Goal: Transaction & Acquisition: Book appointment/travel/reservation

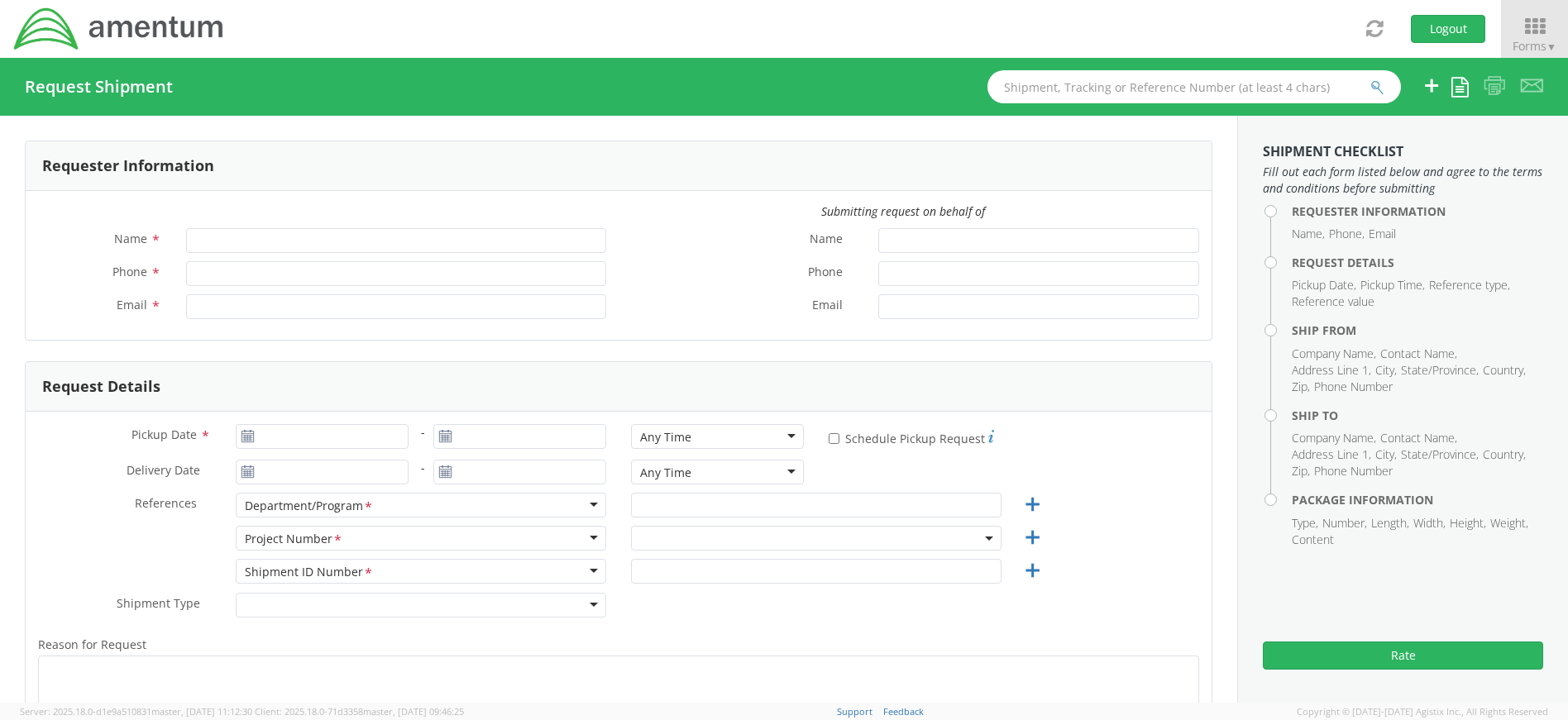
type input "[PERSON_NAME]"
type input "4437371259"
type input "[PERSON_NAME][EMAIL_ADDRESS][PERSON_NAME][DOMAIN_NAME]"
select select "4407.0.0001.0001.TVL"
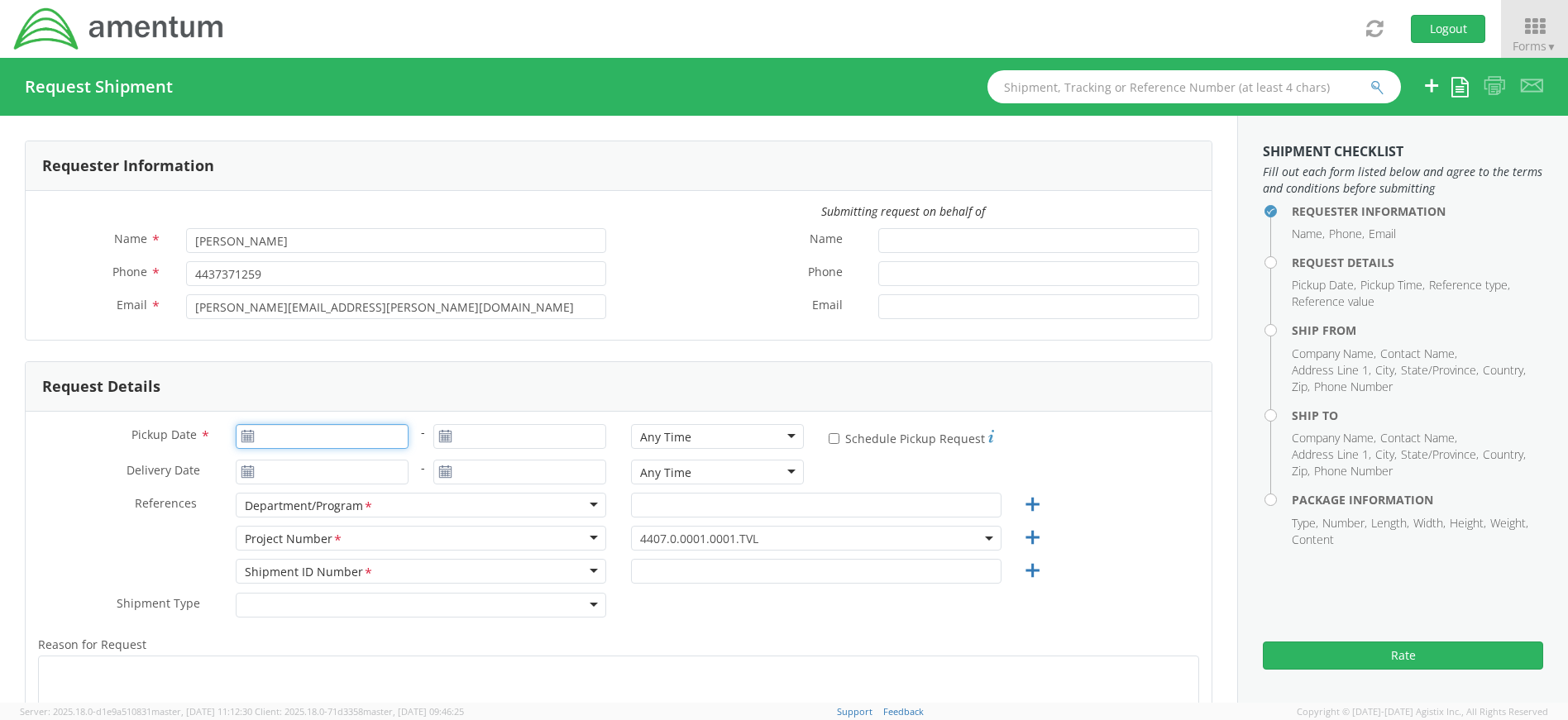
type input "[DATE]"
click at [330, 440] on input "[DATE]" at bounding box center [322, 437] width 172 height 25
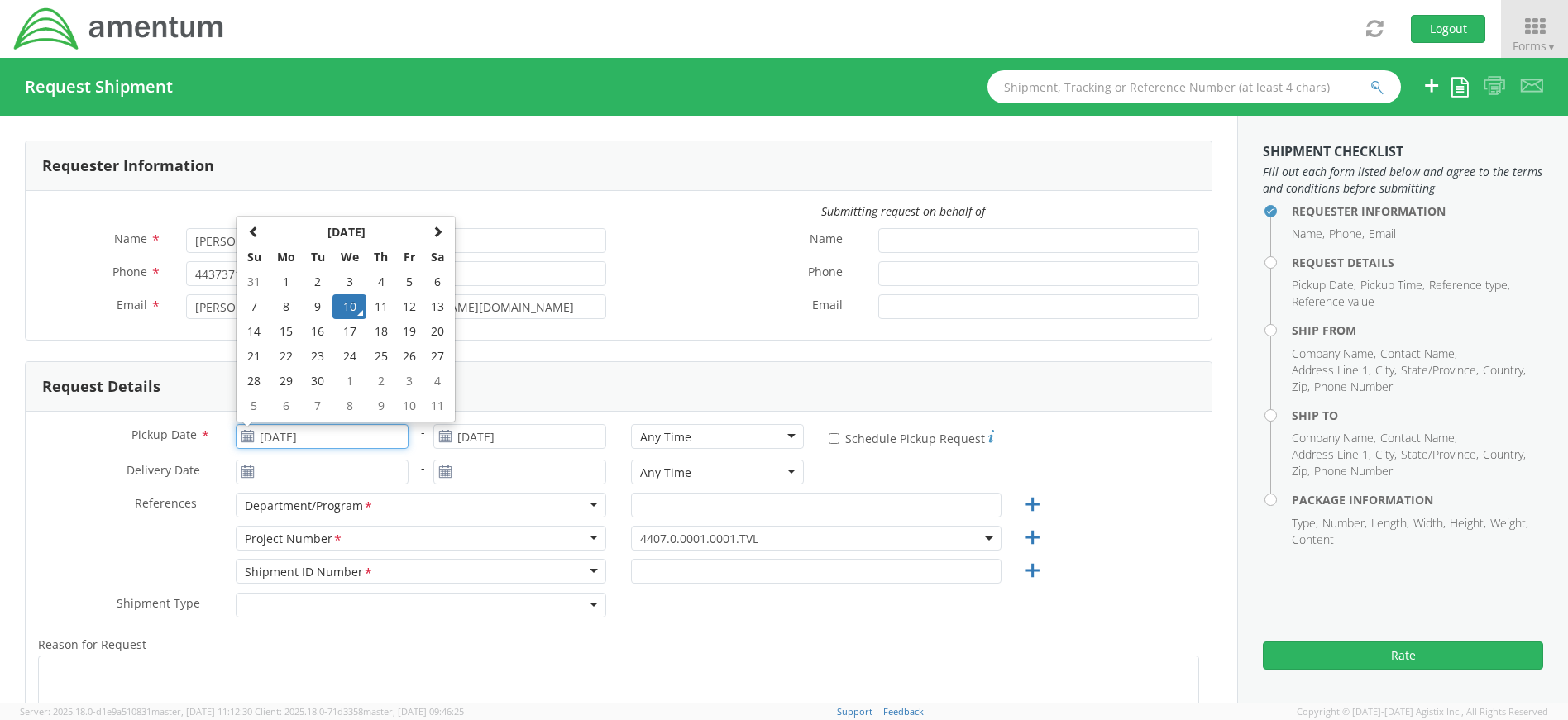
click at [343, 307] on td "10" at bounding box center [350, 306] width 34 height 25
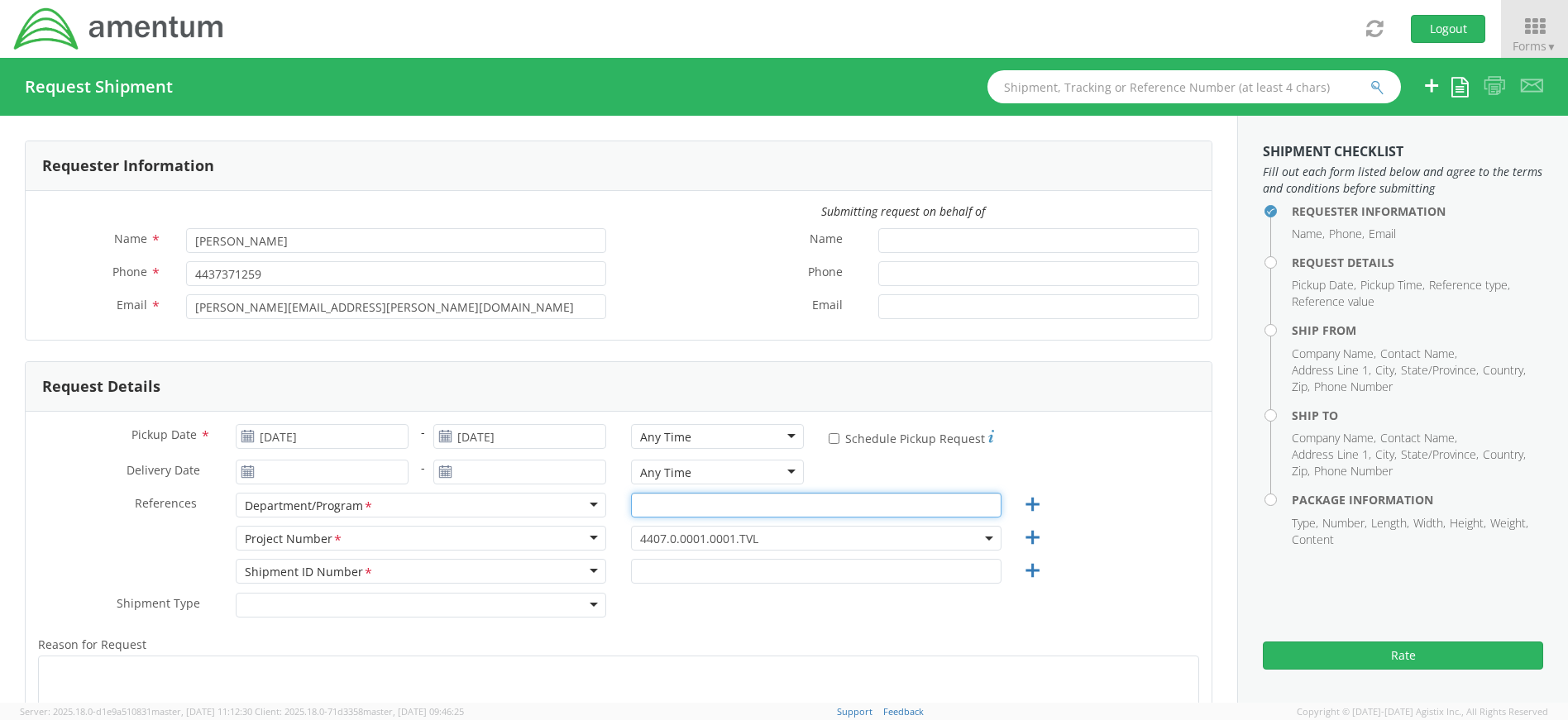
click at [734, 505] on input "text" at bounding box center [816, 506] width 371 height 25
type input "Collections"
click at [795, 533] on span "4407.0.0001.0001.TVL" at bounding box center [816, 538] width 352 height 15
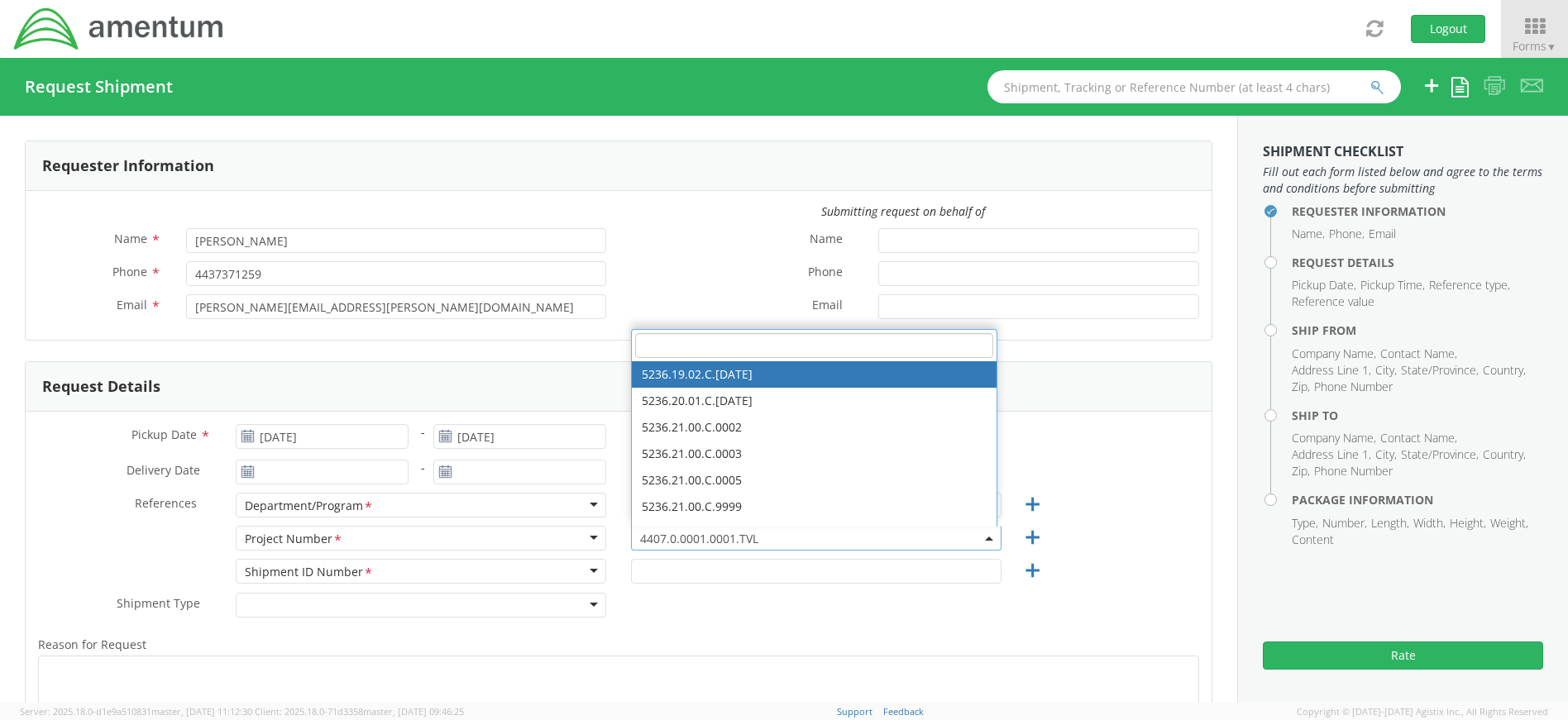
click at [716, 344] on input "search" at bounding box center [814, 346] width 358 height 25
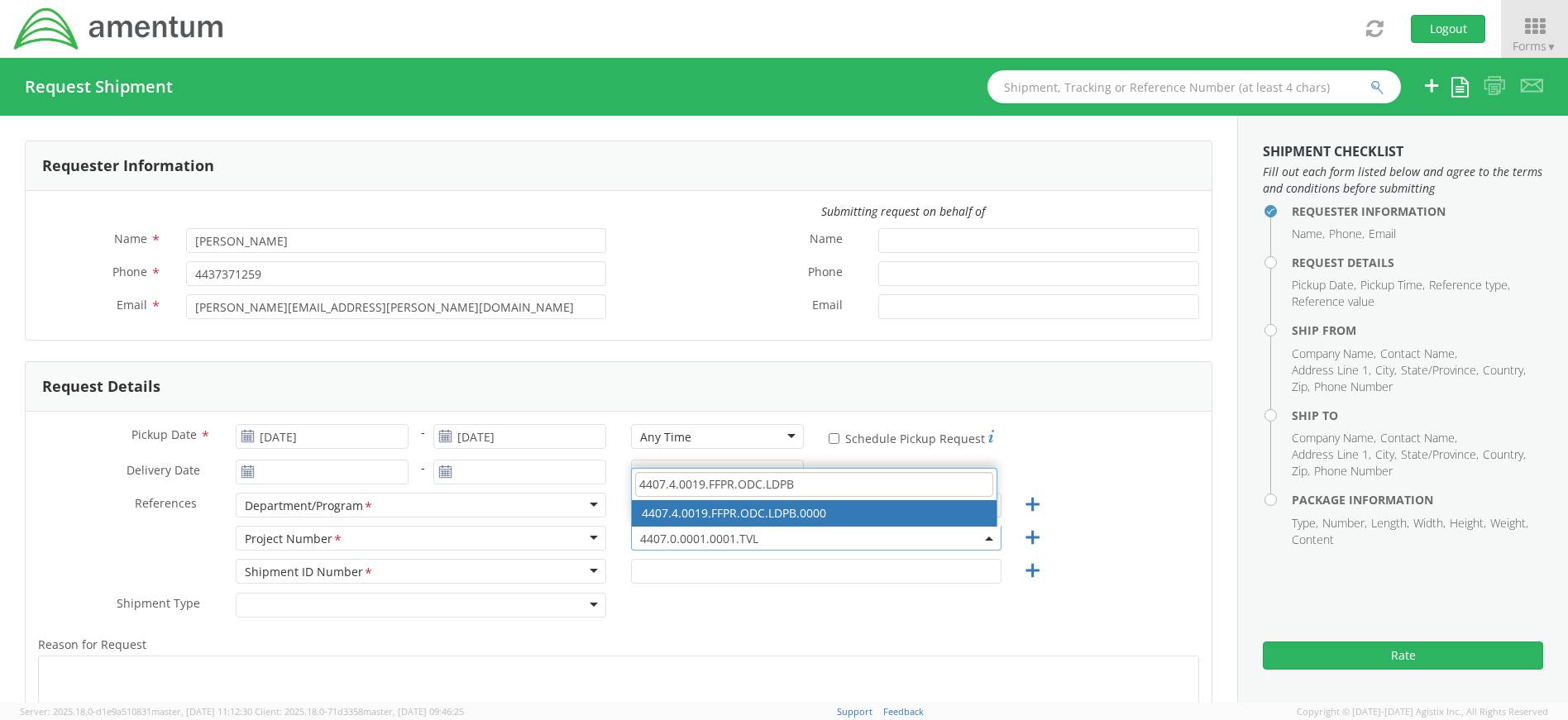
type input "4407.4.0019.FFPR.ODC.LDPB"
select select "4407.4.0019.FFPR.ODC.LDPB.0000"
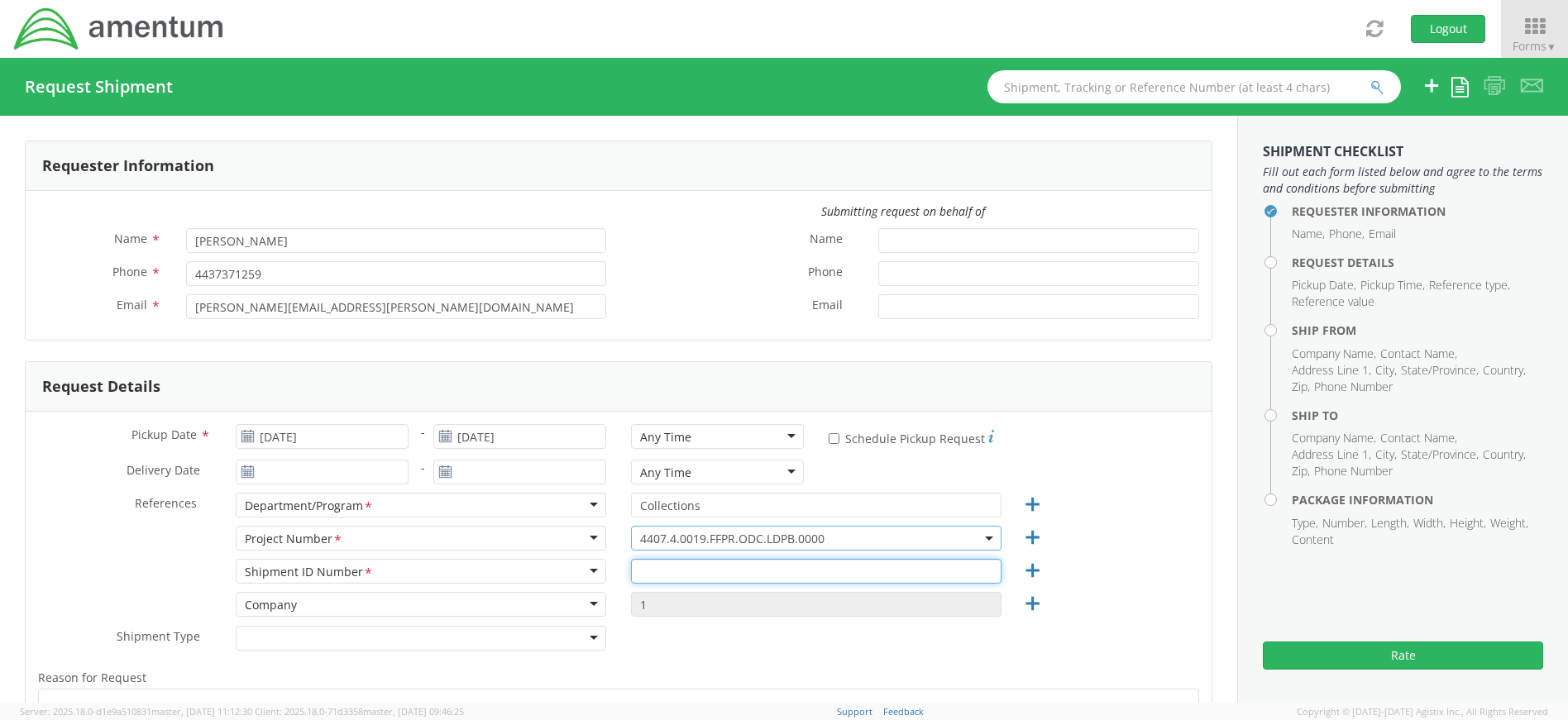
click at [695, 566] on input "text" at bounding box center [816, 572] width 371 height 25
type input "4437371259"
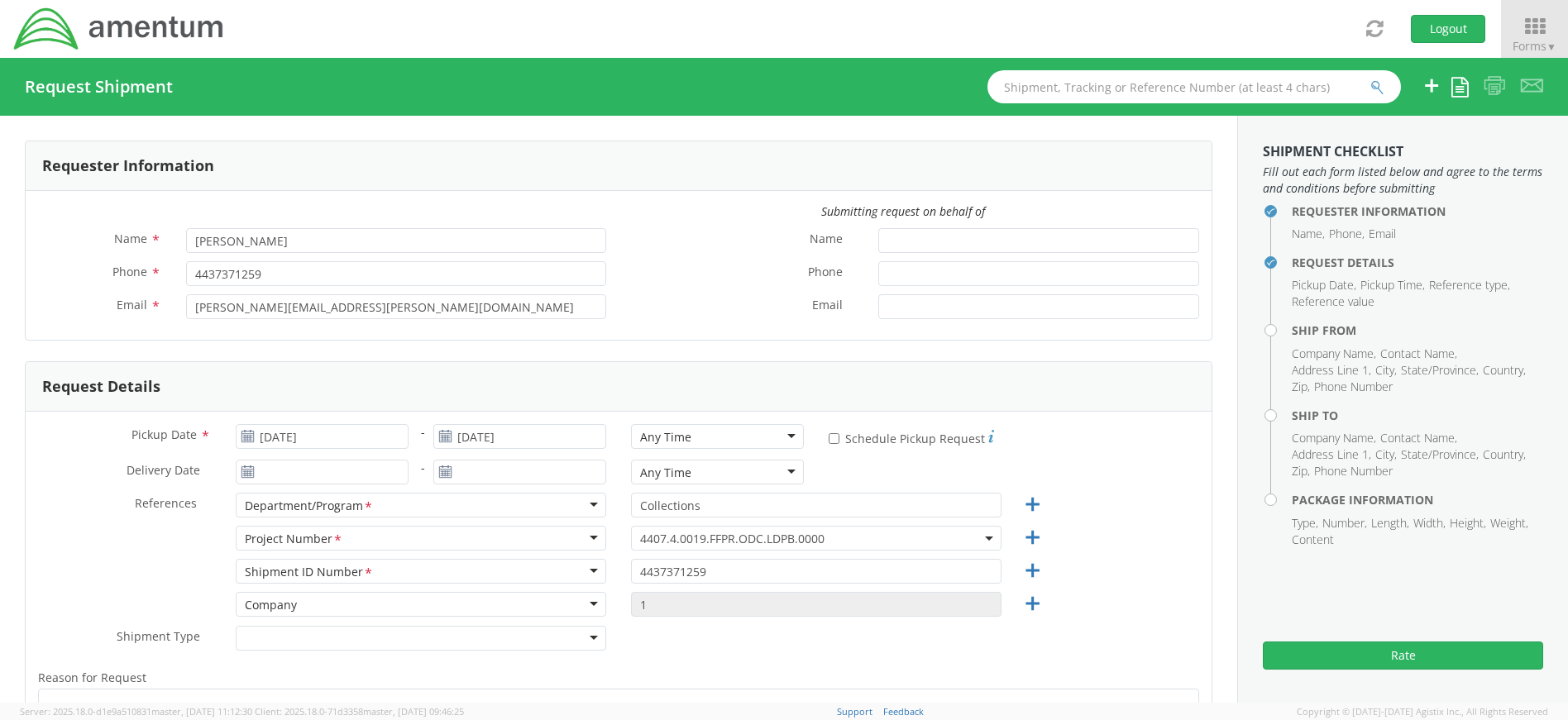
click at [1184, 595] on div "Company Company Account Type Activity ID Airline Appointment Number ASN Batch R…" at bounding box center [619, 608] width 1186 height 34
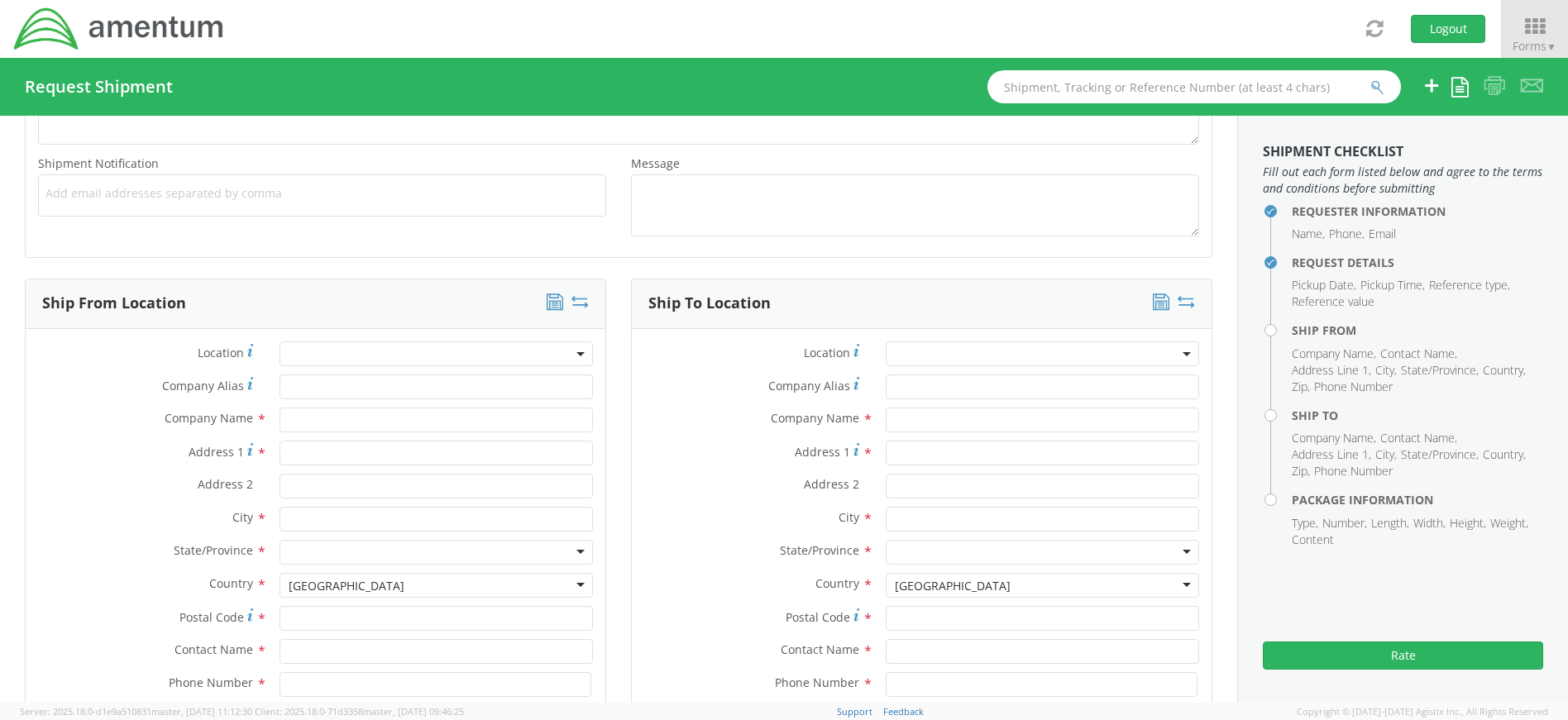
scroll to position [662, 0]
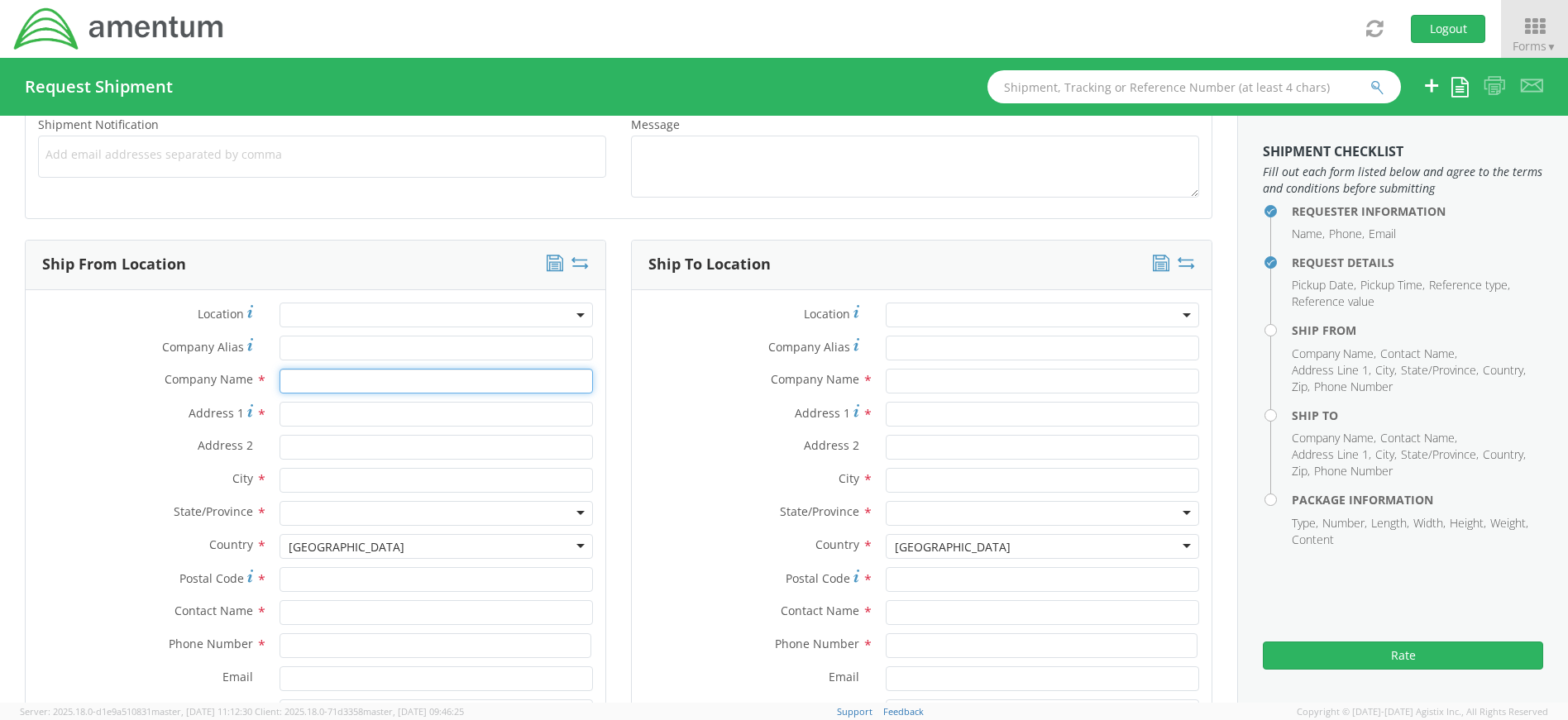
click at [368, 380] on input "text" at bounding box center [436, 381] width 313 height 25
type input "Amentum"
type input "[STREET_ADDRESS]"
type input "Suite 400"
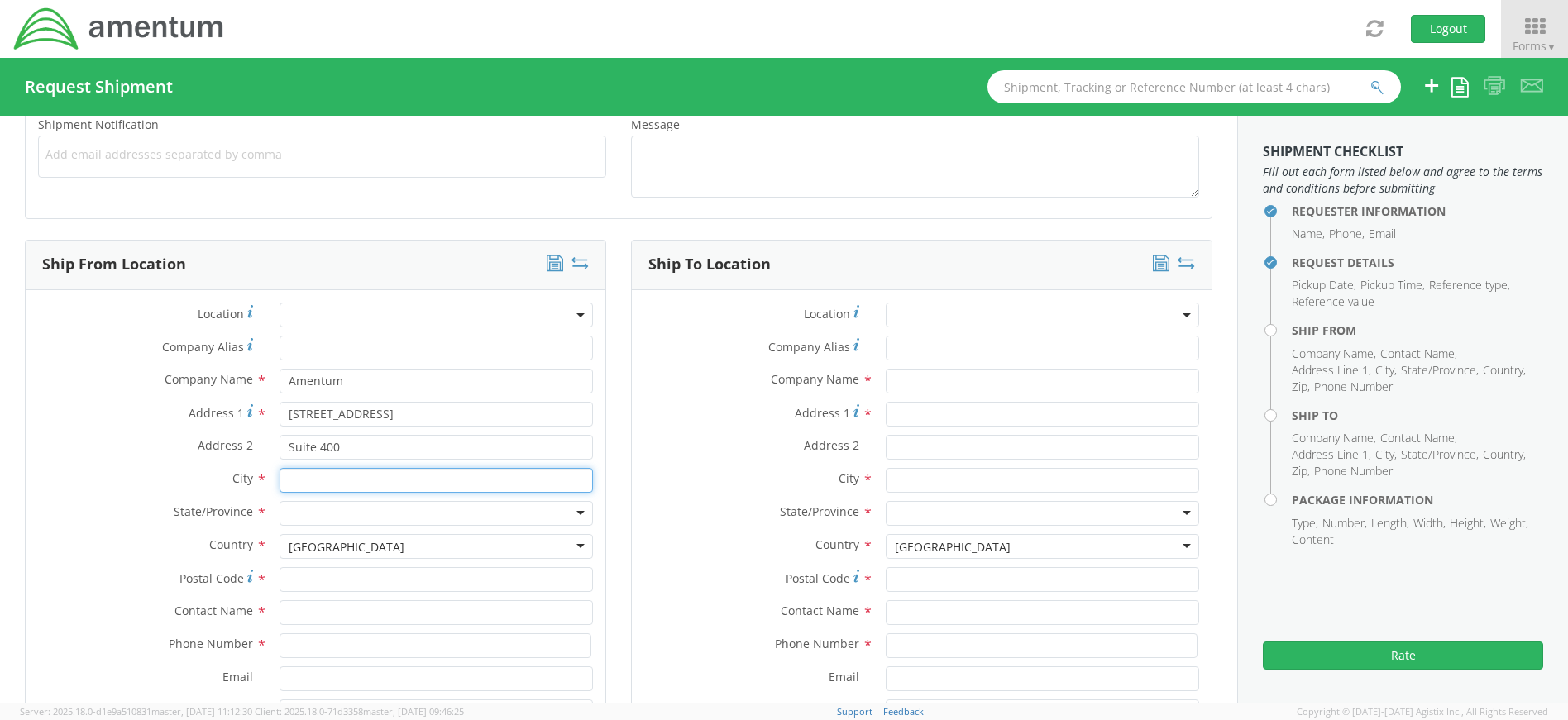
type input "[GEOGRAPHIC_DATA]"
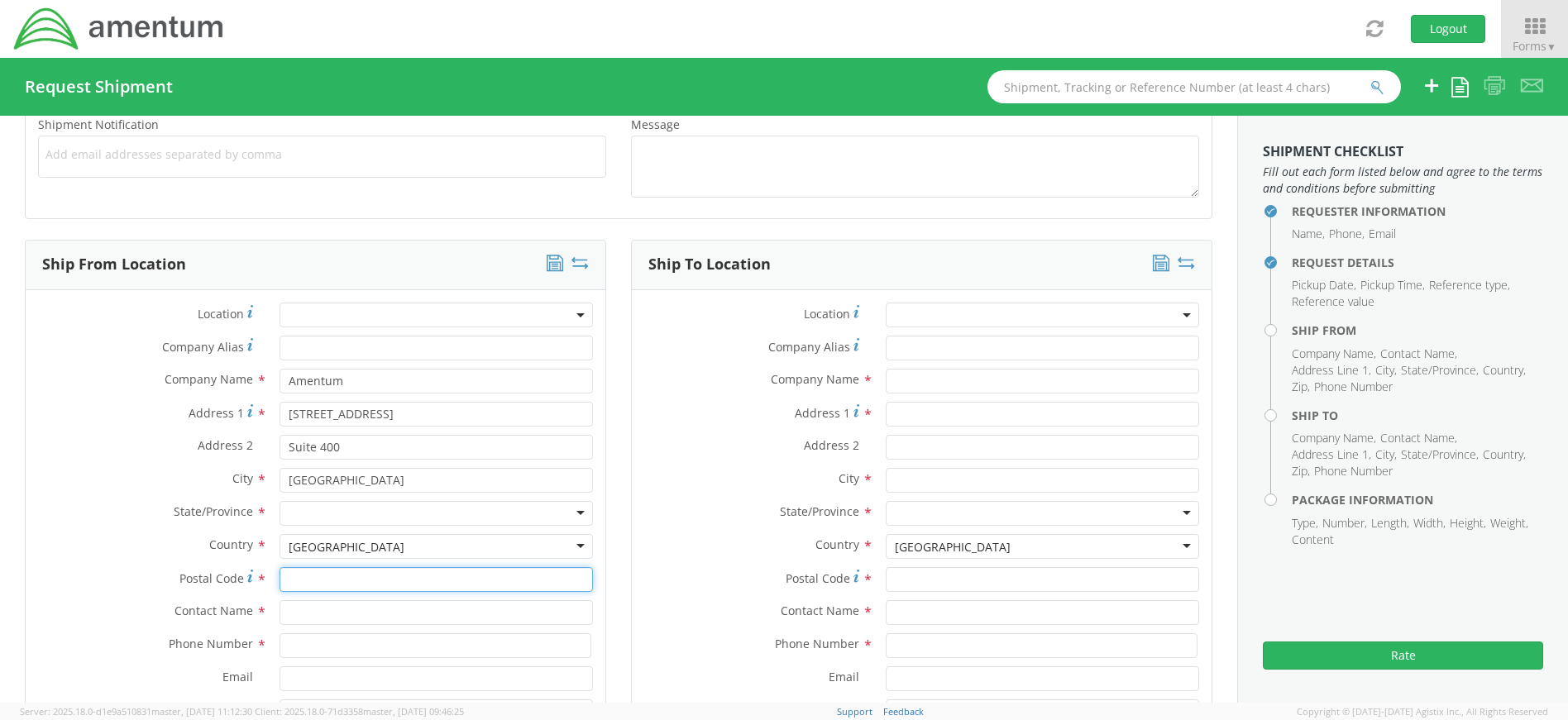
type input "20701"
type input "[PERSON_NAME]"
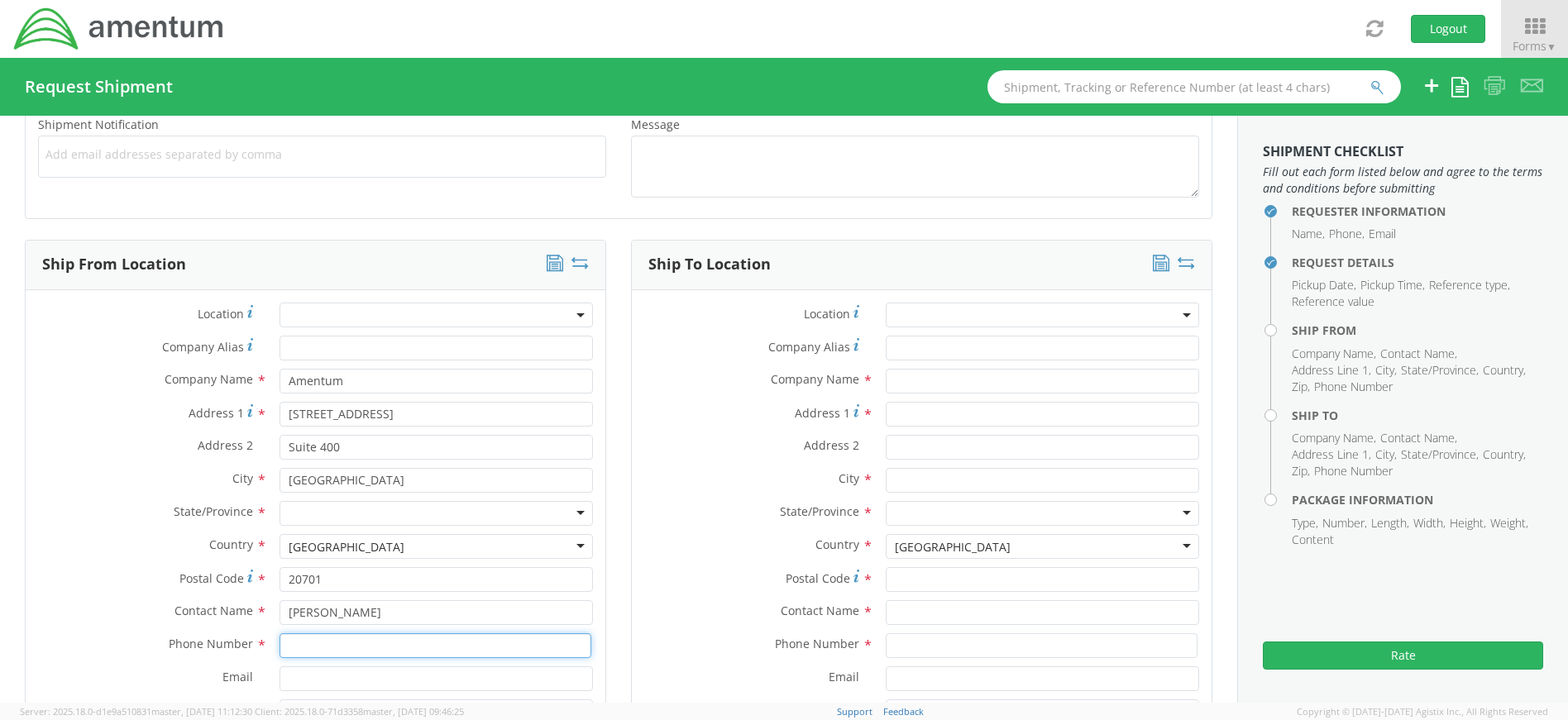
type input "4437371259"
type input "Amentum"
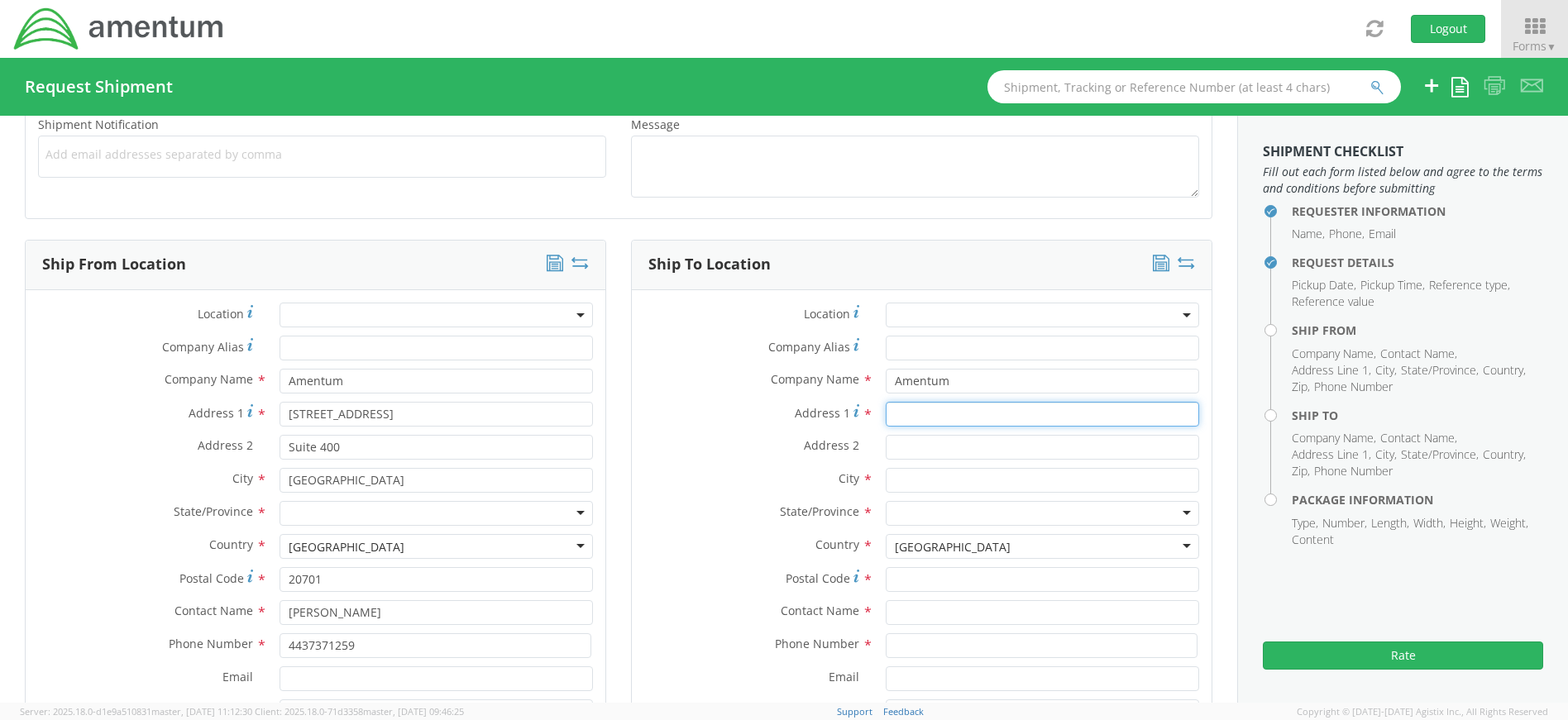
type input "[STREET_ADDRESS][PERSON_NAME]"
type input "Suite 200"
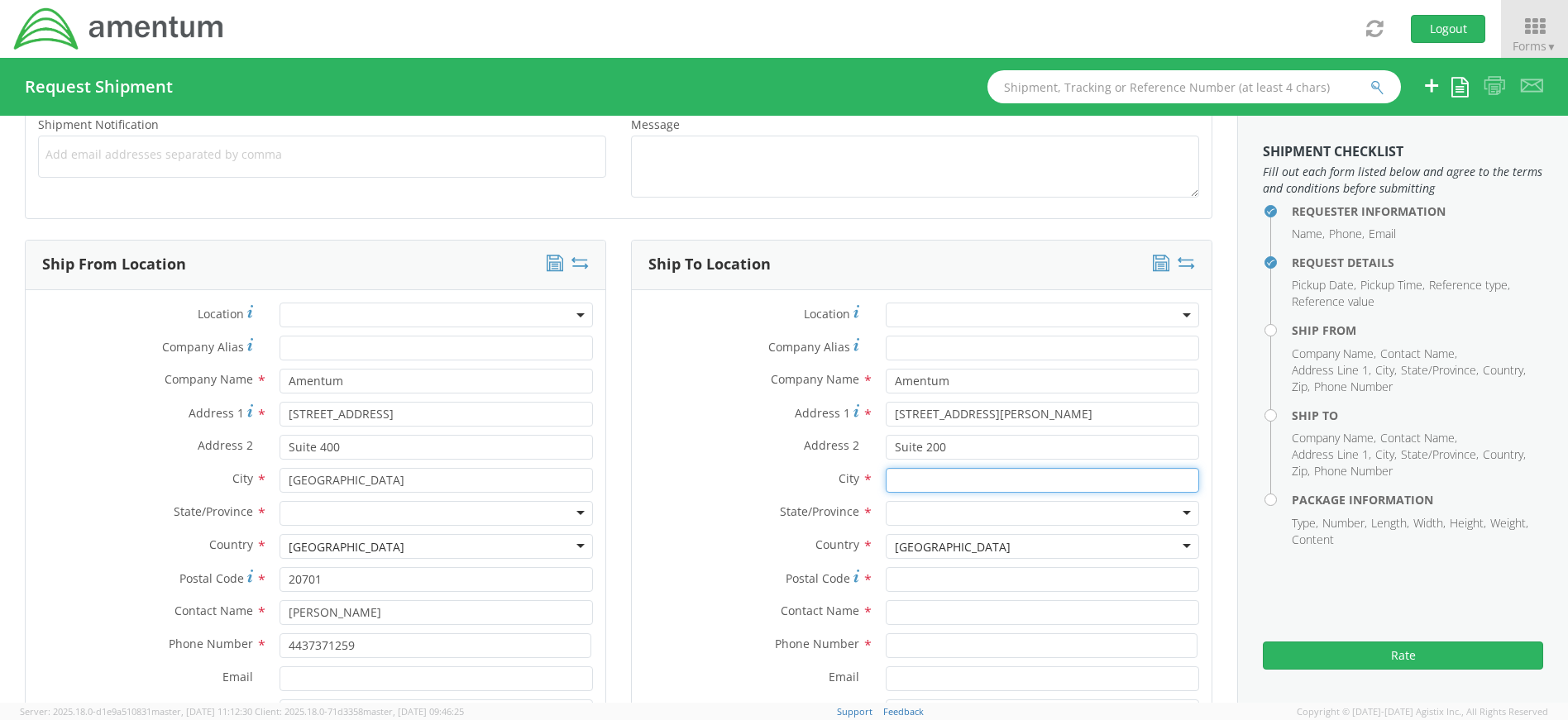
type input "[GEOGRAPHIC_DATA]"
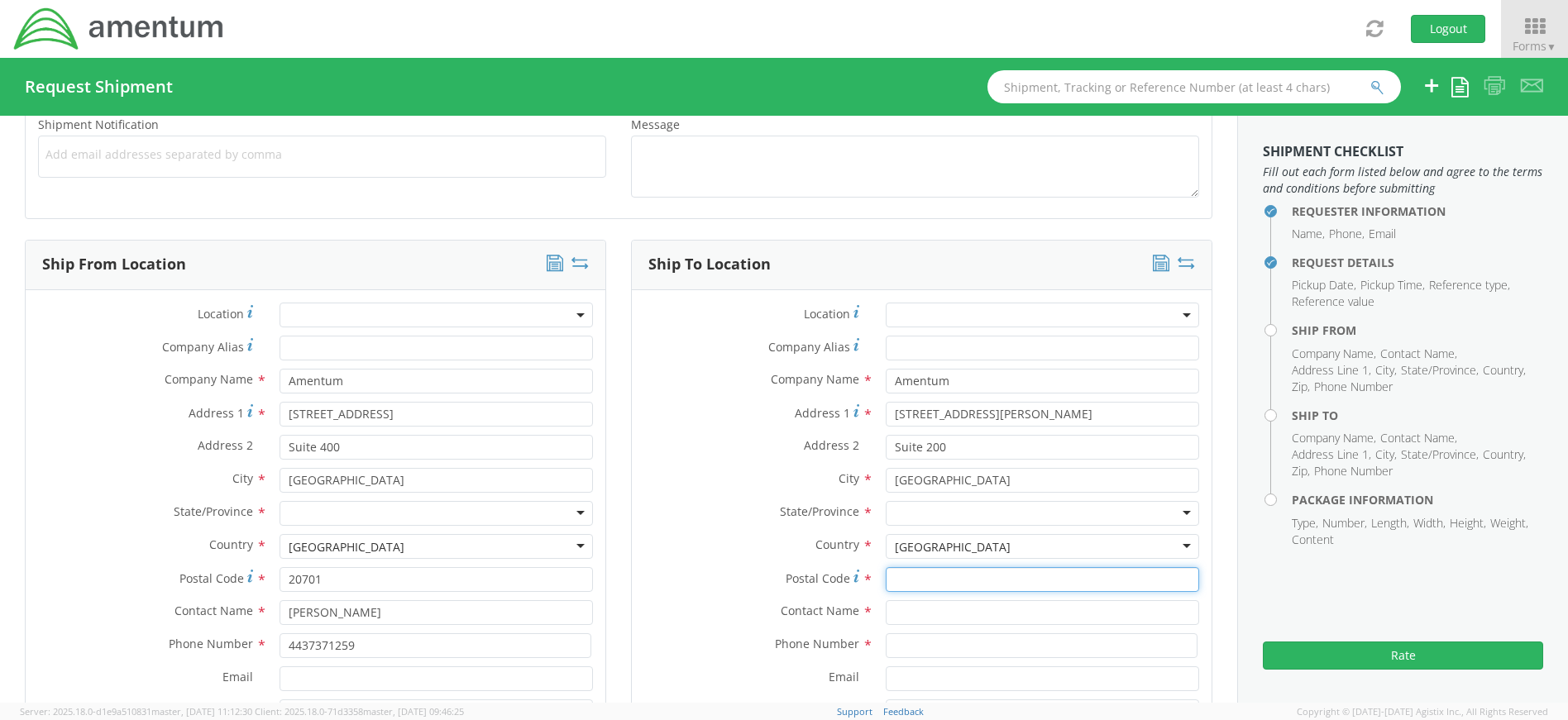
type input "20876"
type input "[PERSON_NAME]"
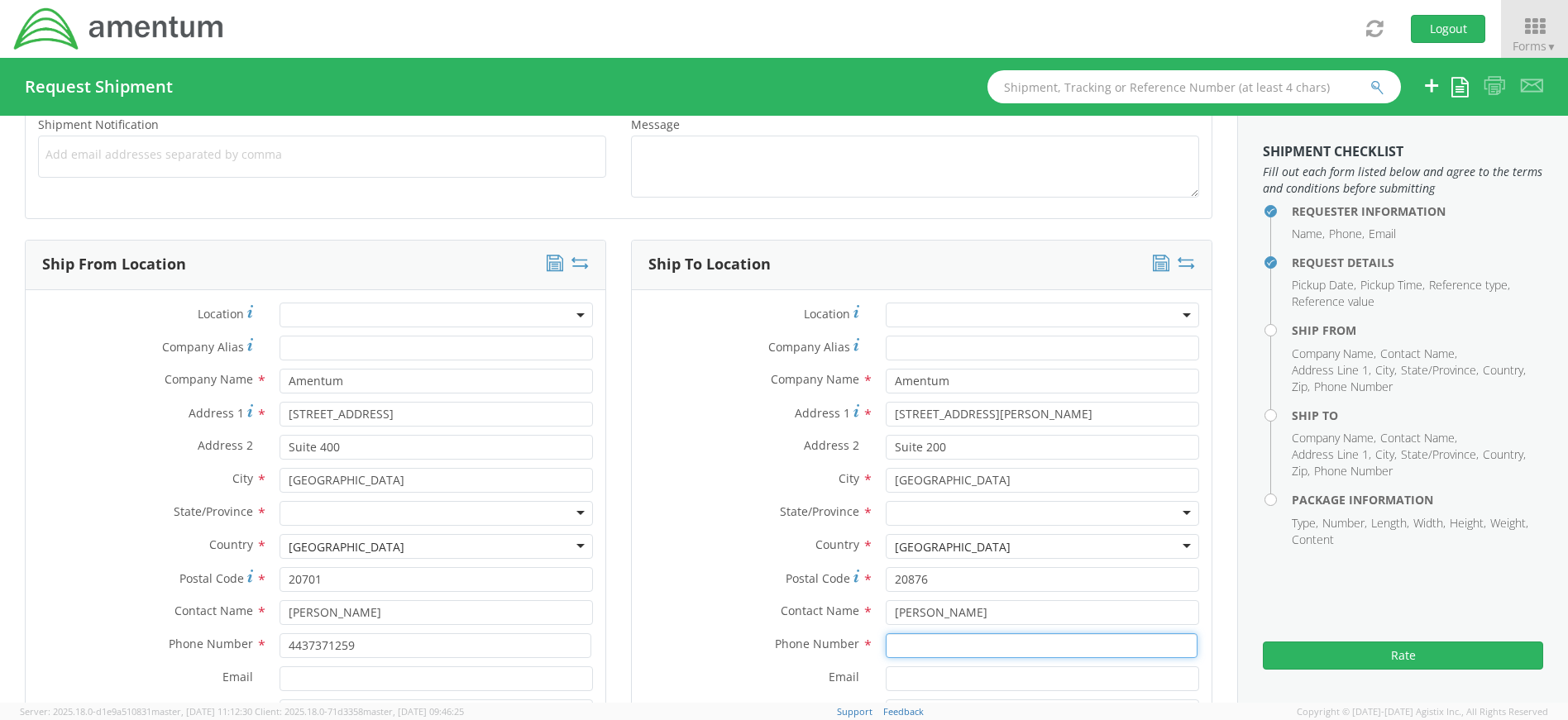
type input "[PHONE_NUMBER]"
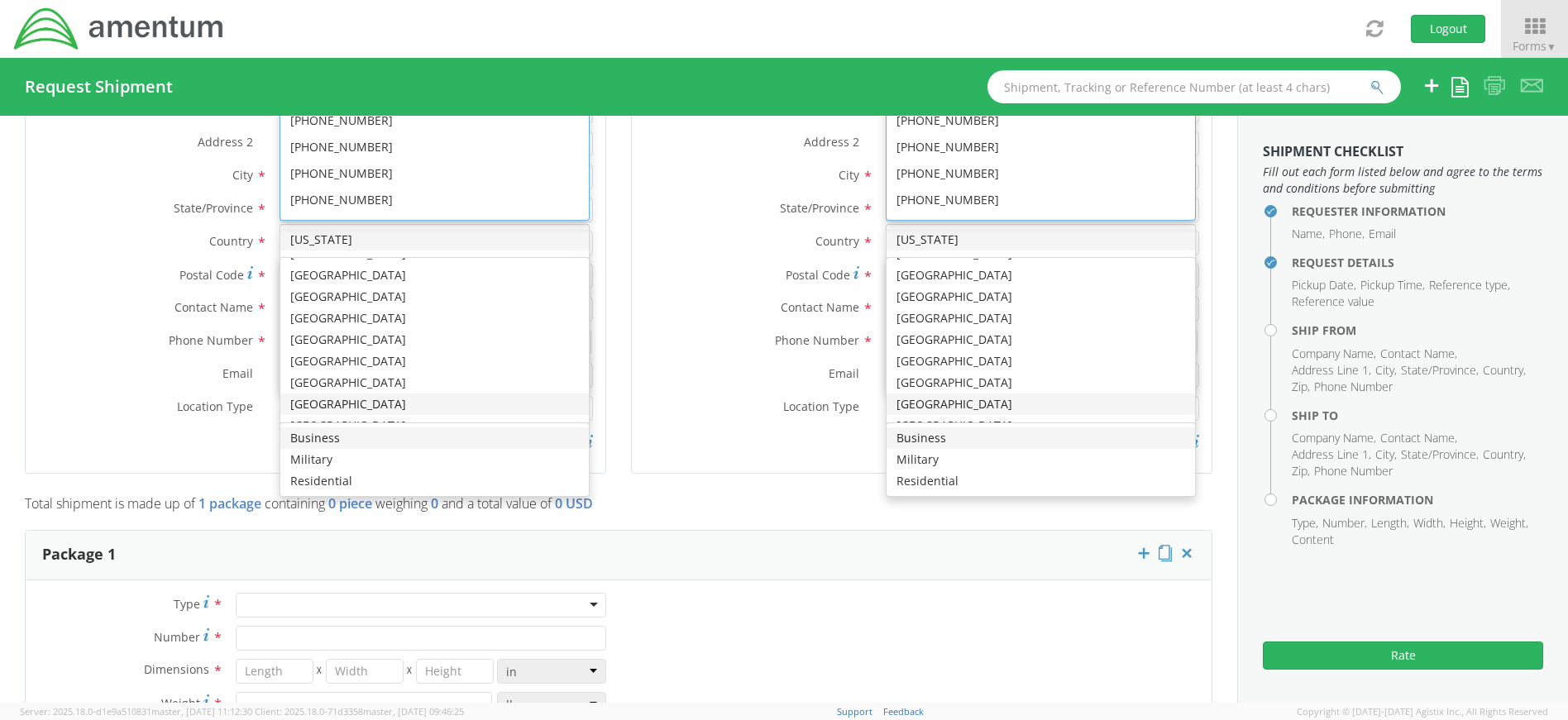
scroll to position [567, 0]
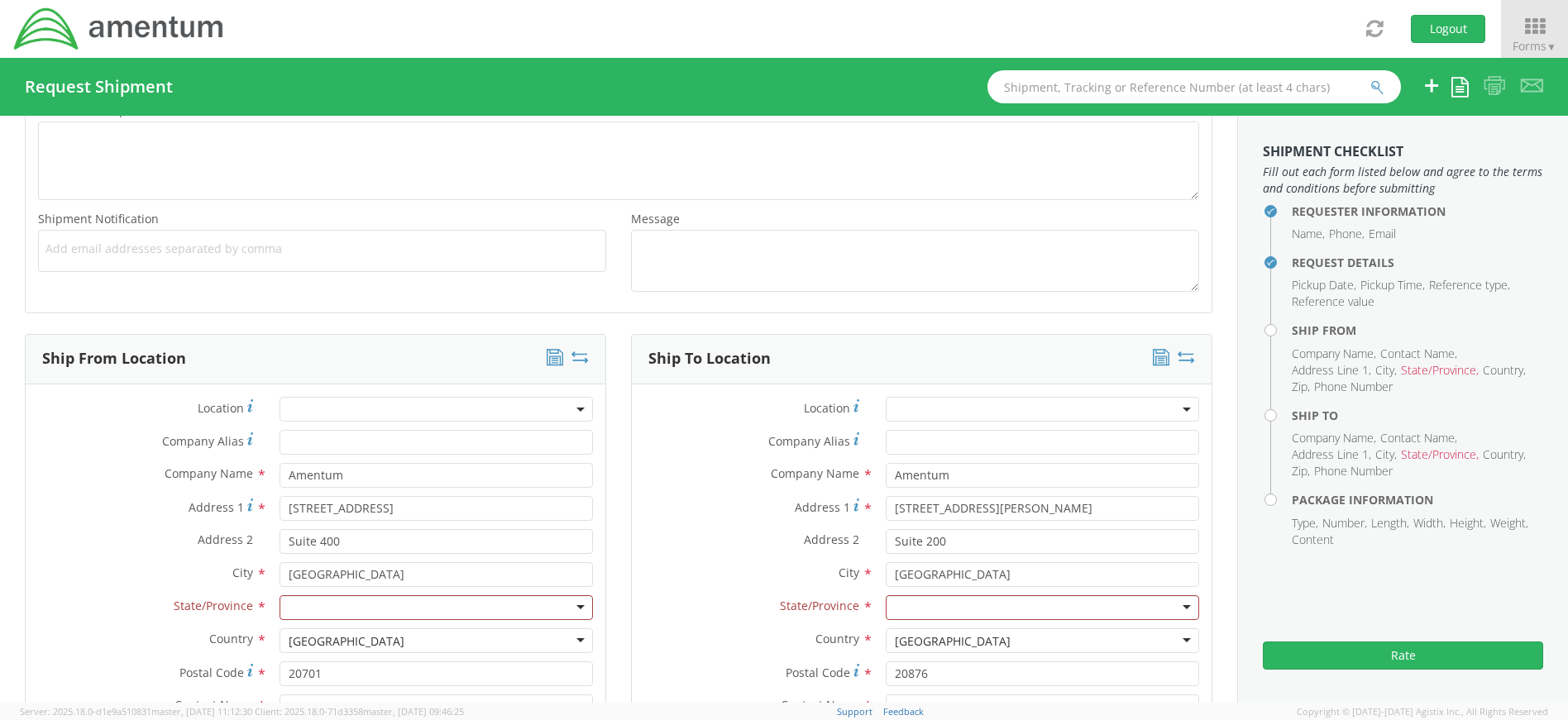
click at [661, 462] on label "Company Name *" at bounding box center [753, 473] width 241 height 21
click at [441, 609] on div at bounding box center [436, 608] width 313 height 25
type input "m"
click at [655, 556] on div "Address 2 * Suite 200" at bounding box center [921, 546] width 579 height 34
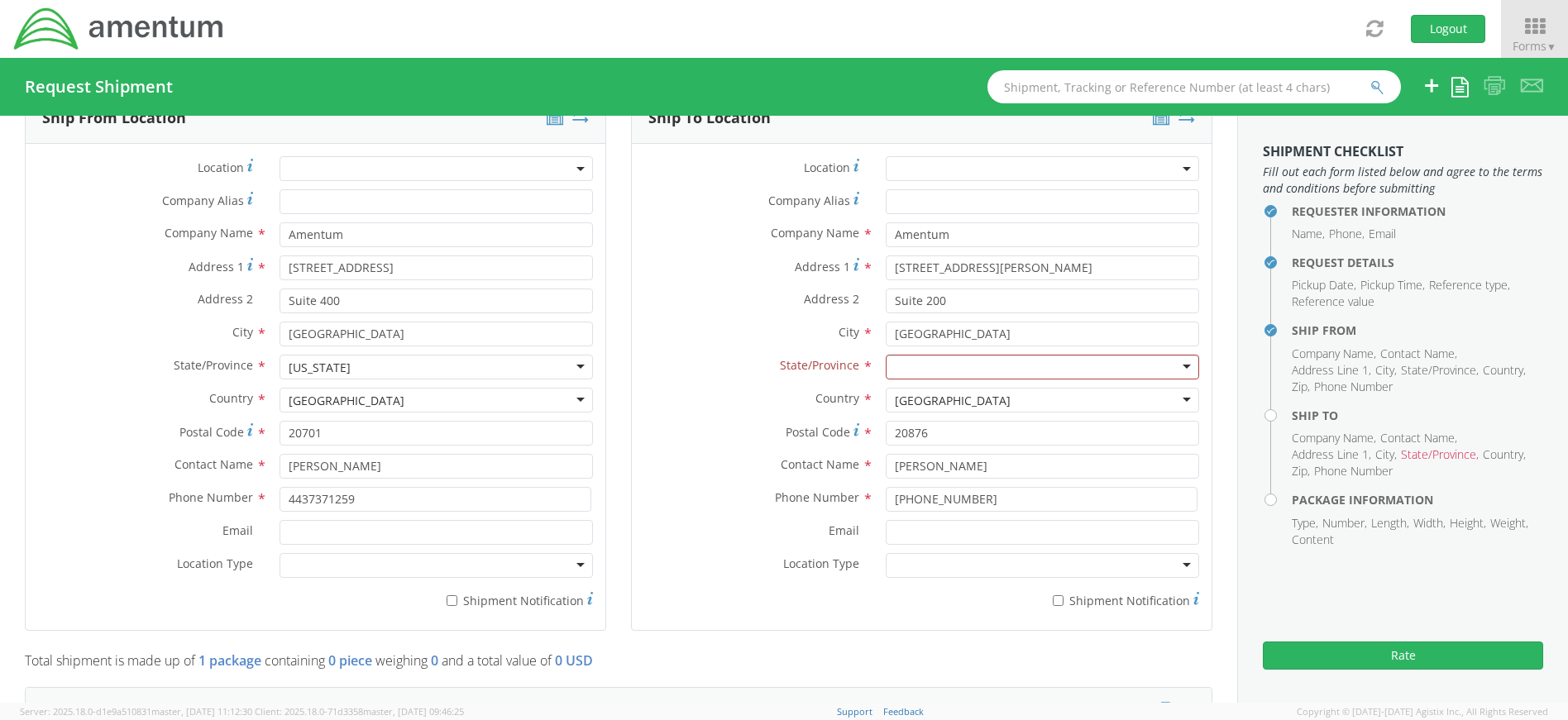
scroll to position [815, 0]
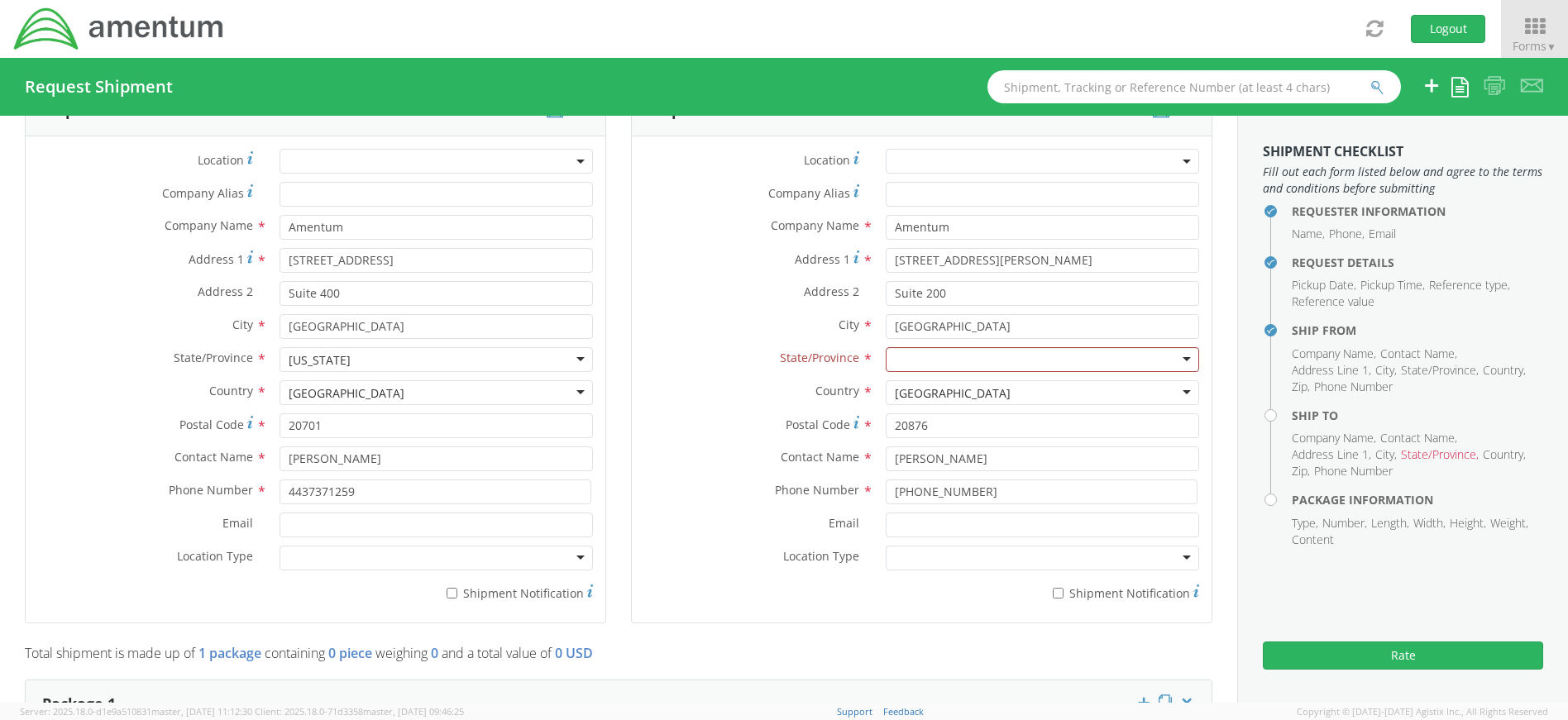
click at [937, 362] on div at bounding box center [1042, 360] width 313 height 25
type input "m"
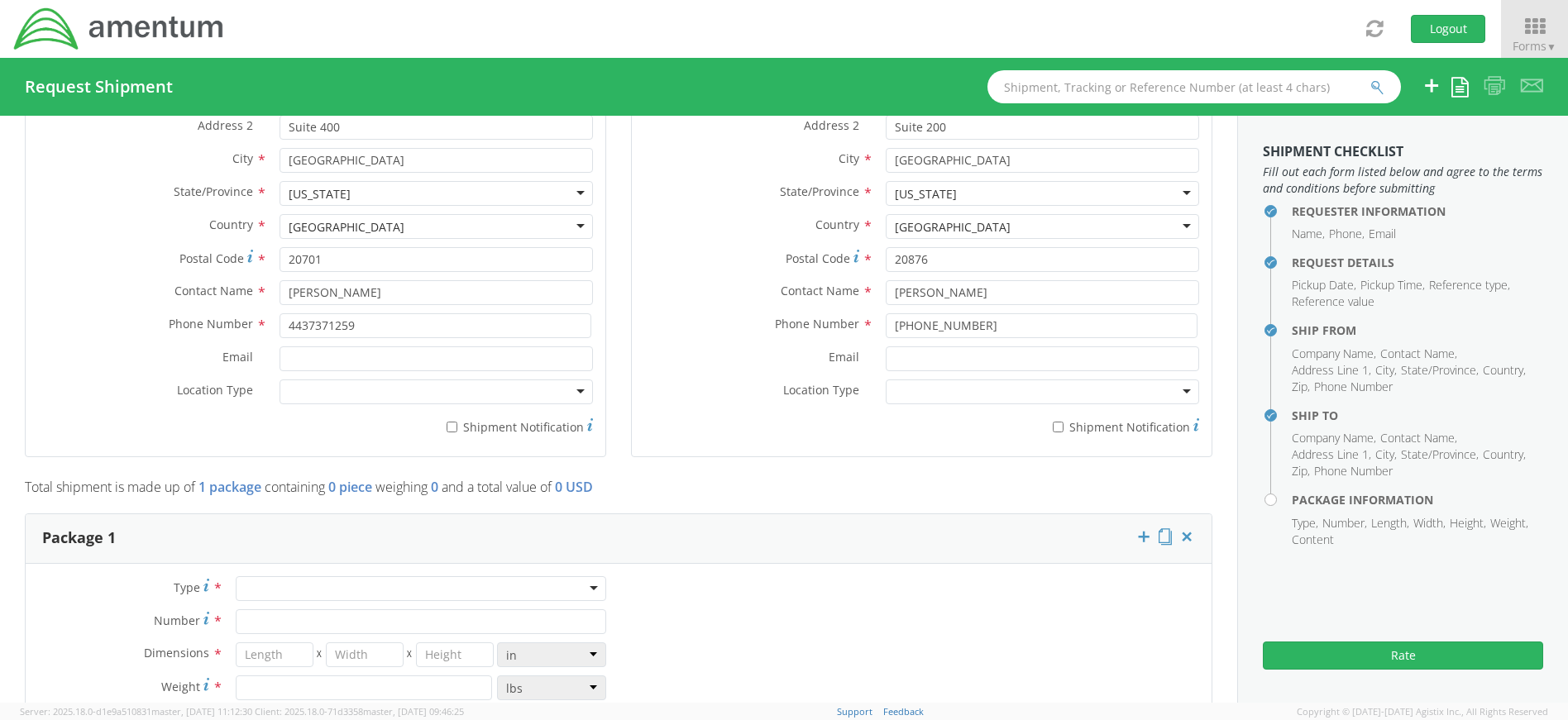
scroll to position [1063, 0]
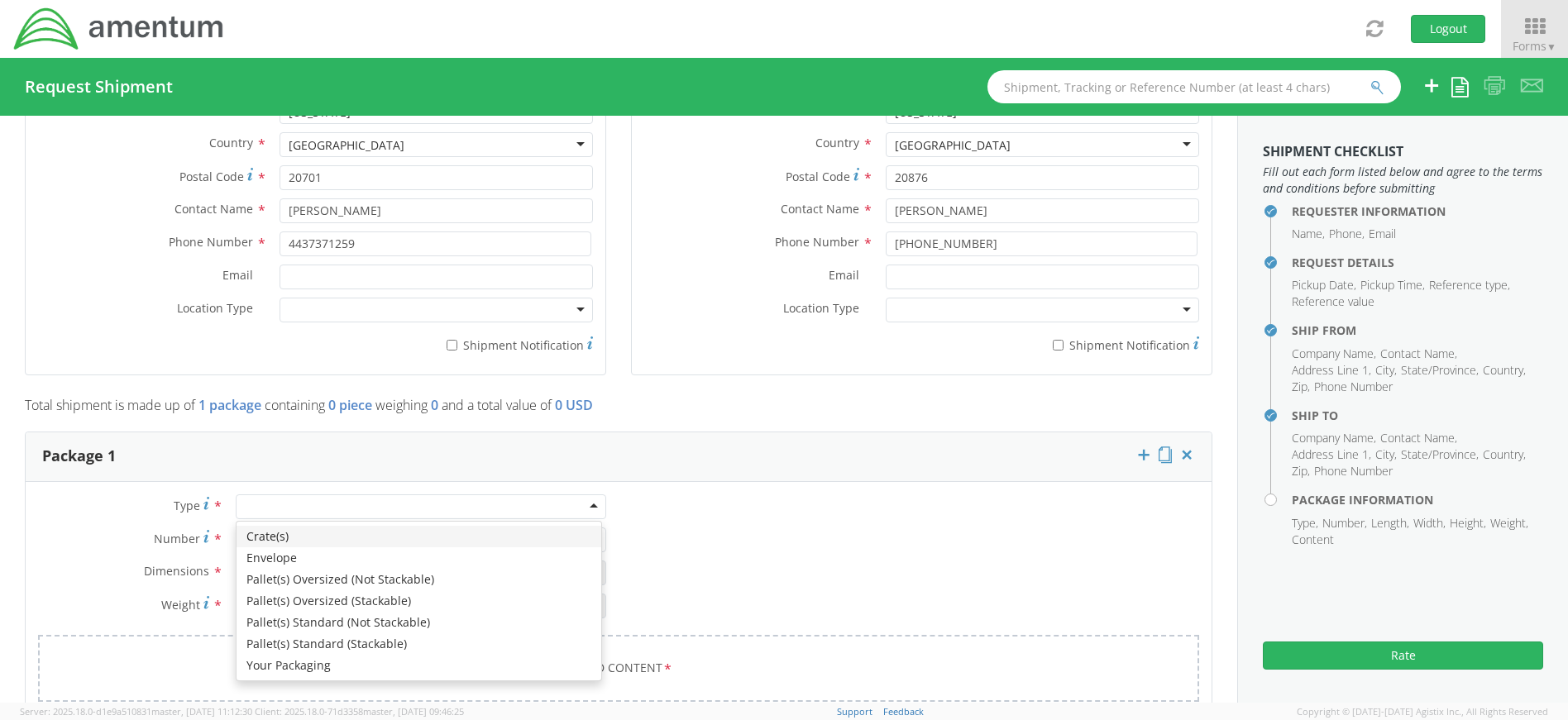
click at [468, 503] on div at bounding box center [420, 506] width 371 height 25
type input "1"
type input "9.5"
type input "12.5"
type input "0.25"
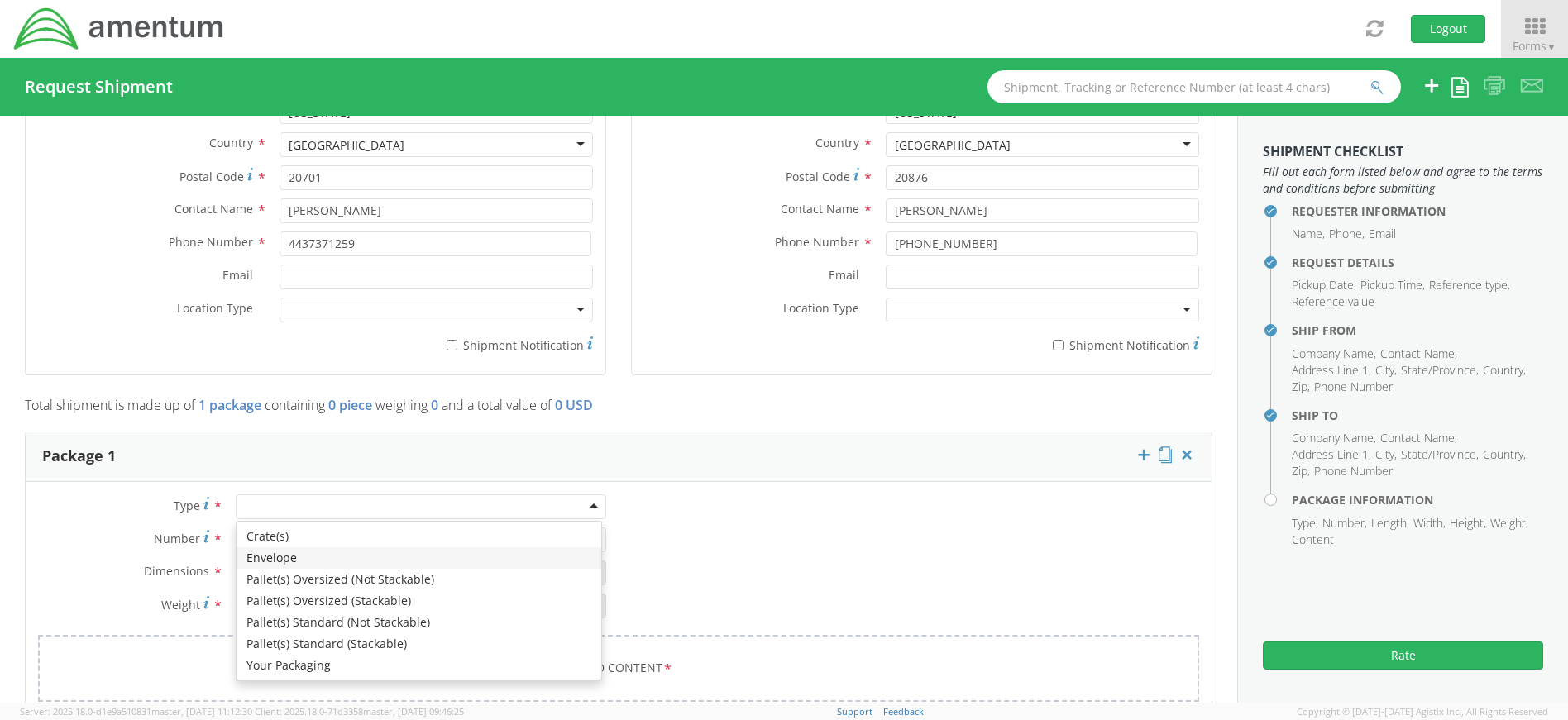
type input "1"
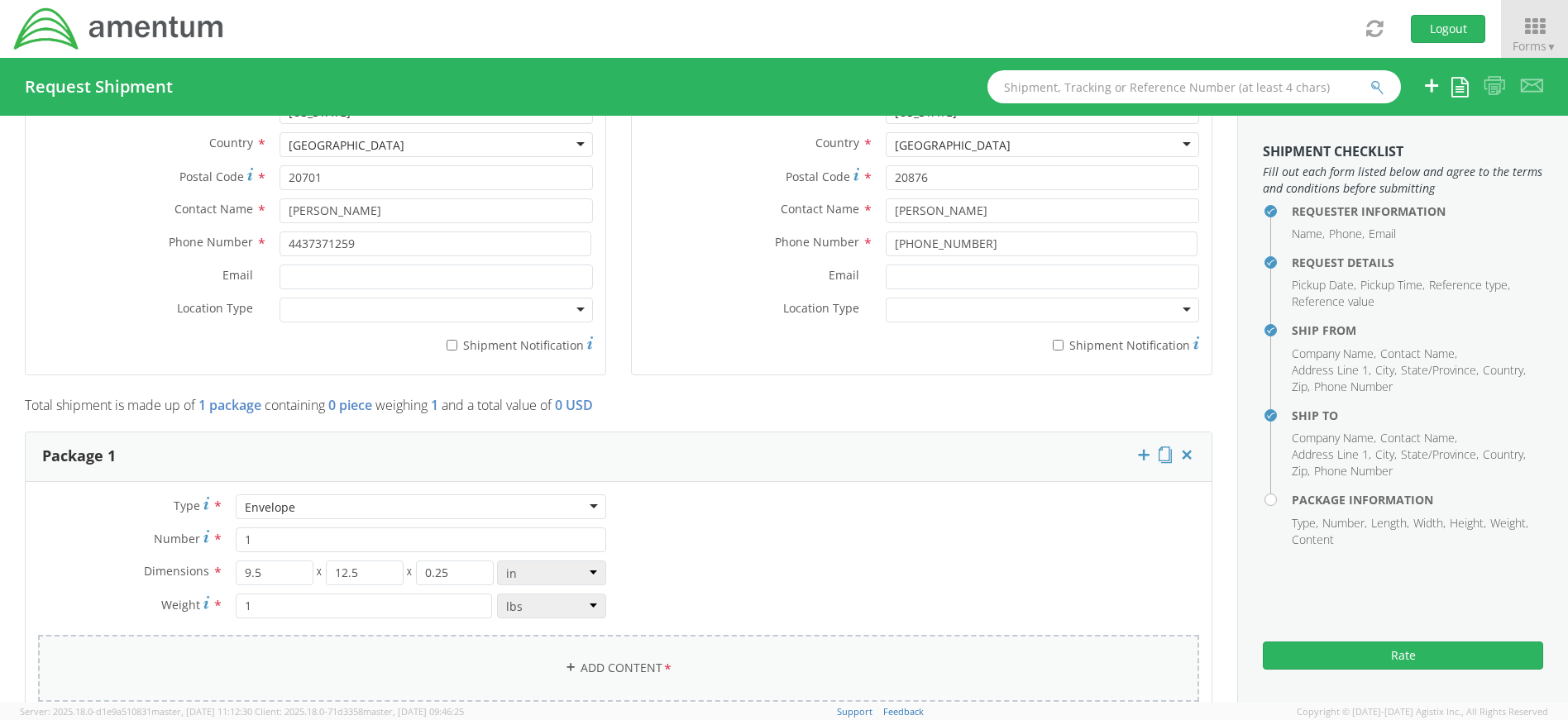
click at [662, 664] on span "*" at bounding box center [667, 668] width 11 height 18
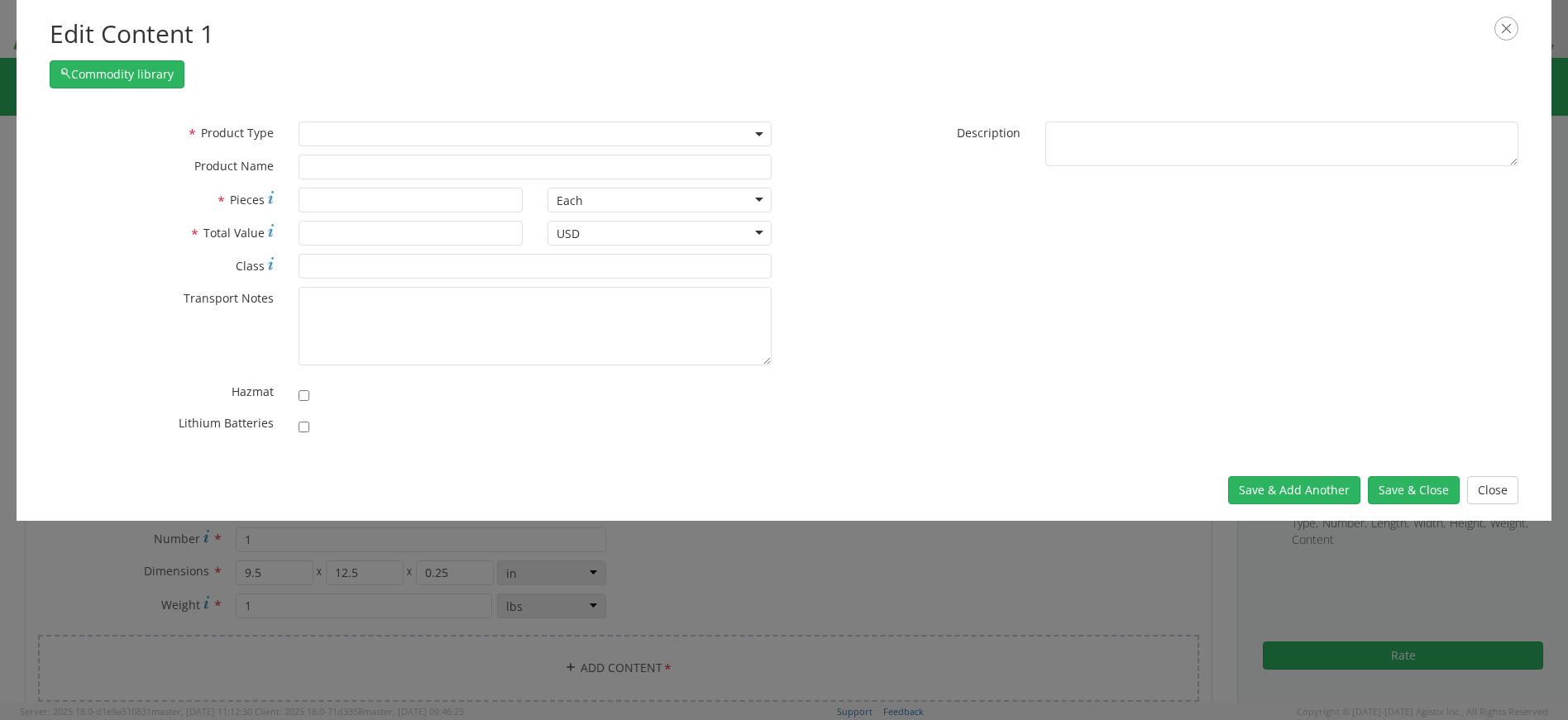
click at [330, 130] on span at bounding box center [535, 134] width 473 height 25
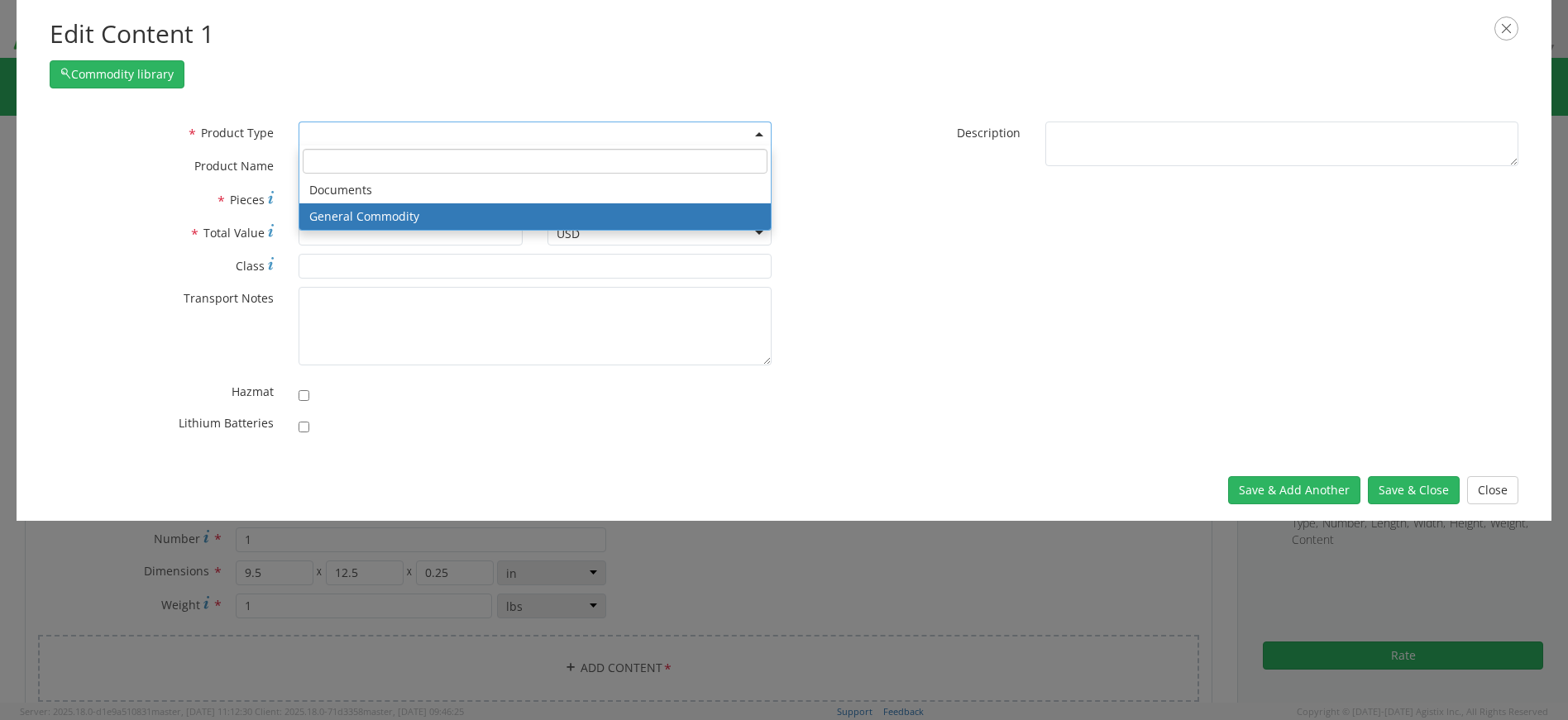
select select "COMMODITY"
type input "General Commodity"
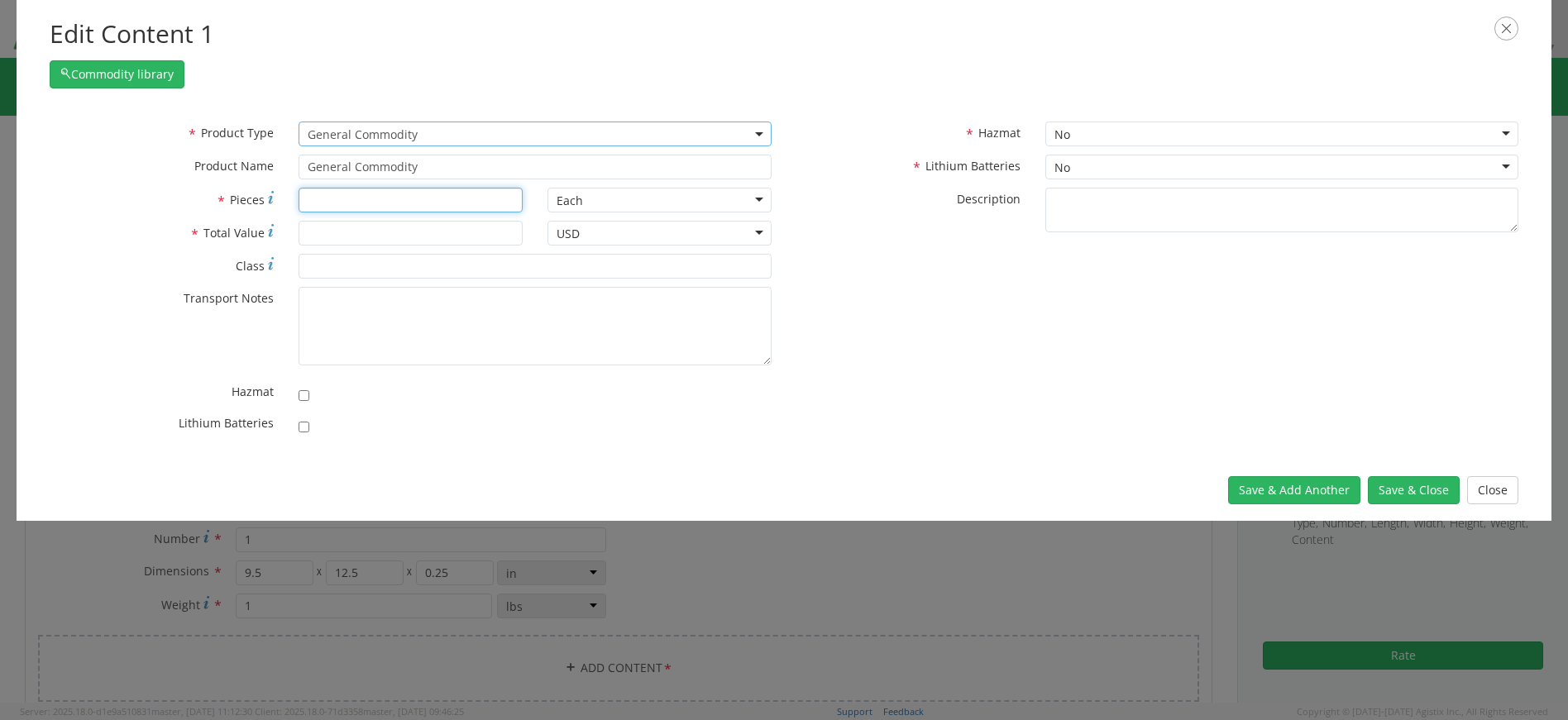
click at [346, 200] on input "* Pieces" at bounding box center [411, 200] width 224 height 25
type input "1"
click at [347, 233] on input "* Total Value" at bounding box center [411, 233] width 224 height 25
type input "10"
click at [1402, 492] on button "Save & Close" at bounding box center [1414, 489] width 92 height 28
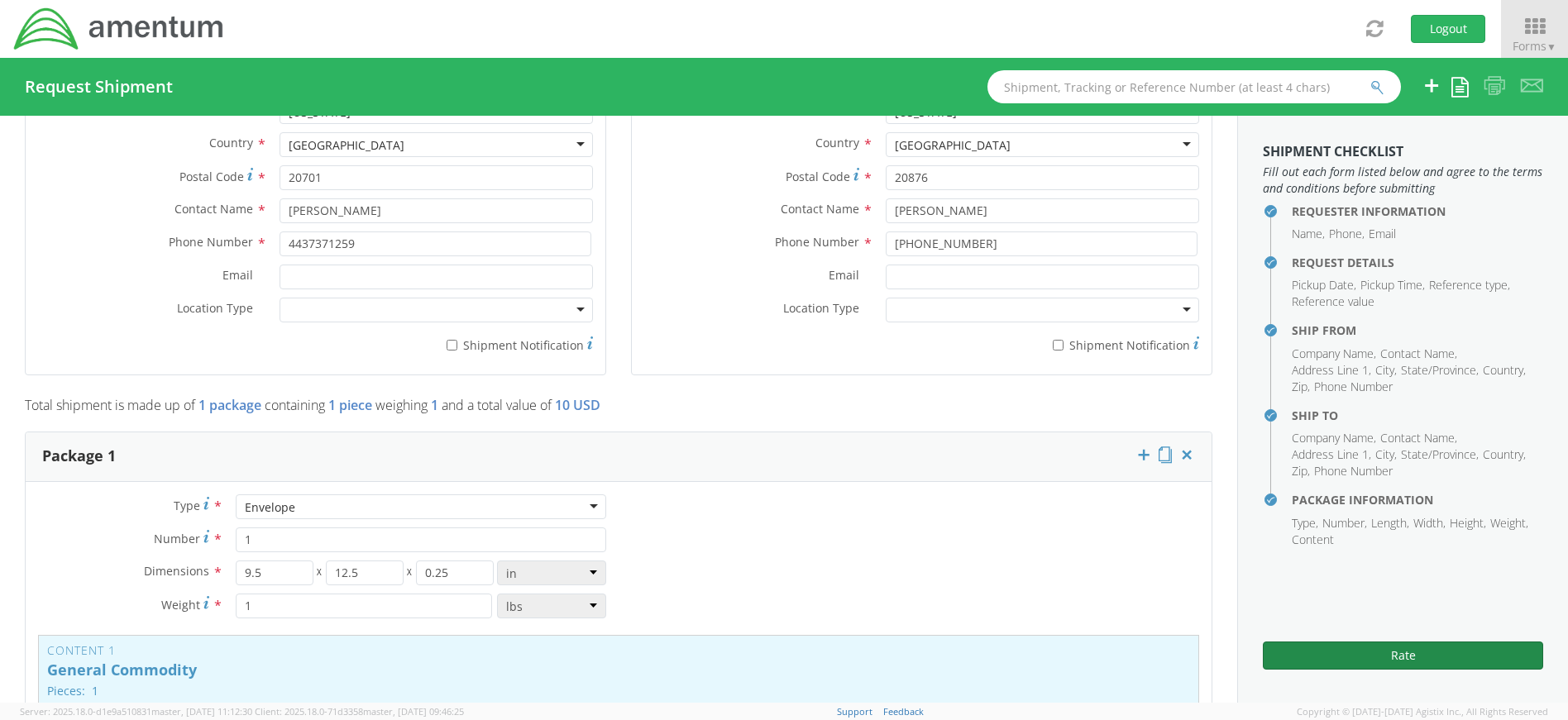
click at [1398, 654] on button "Rate" at bounding box center [1402, 655] width 281 height 28
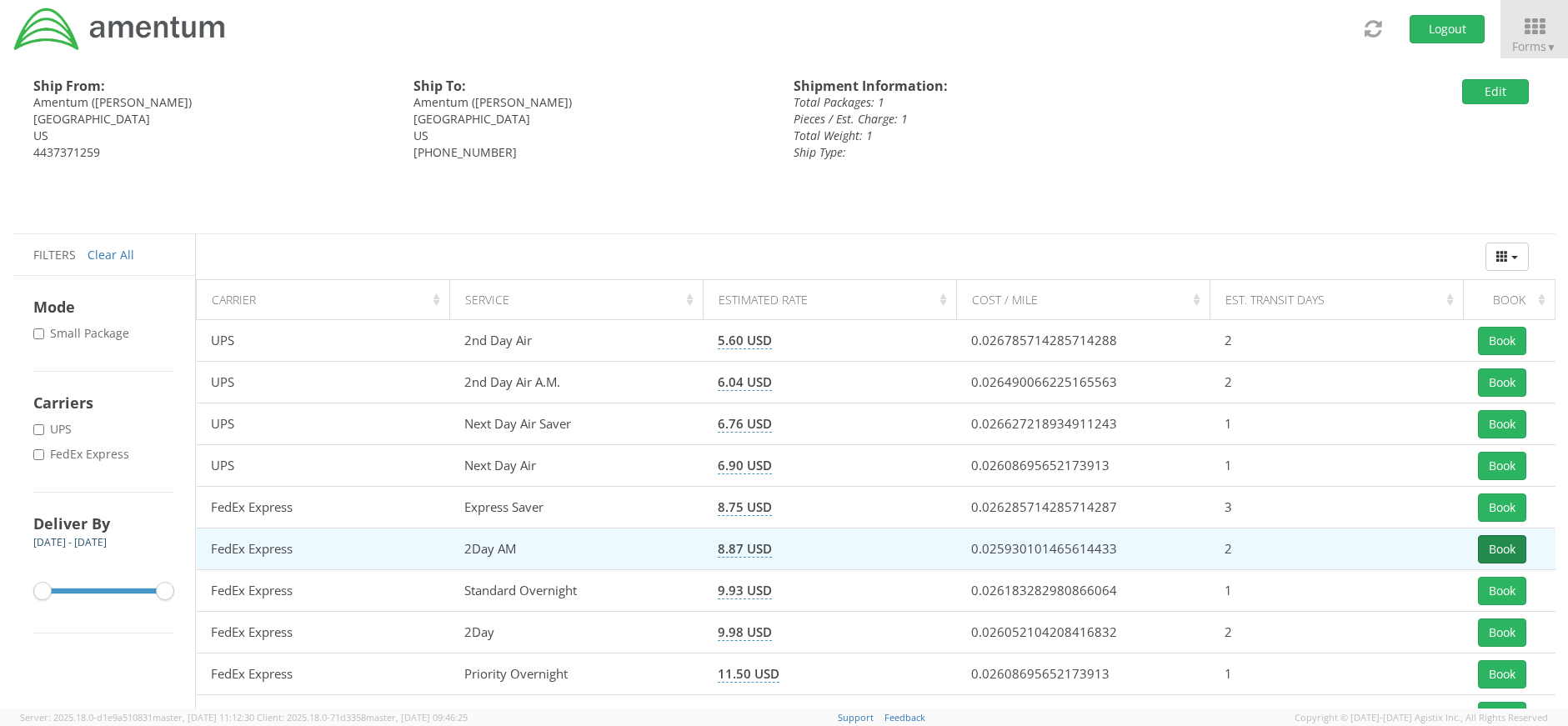
click at [1514, 550] on button "Book" at bounding box center [1502, 548] width 48 height 28
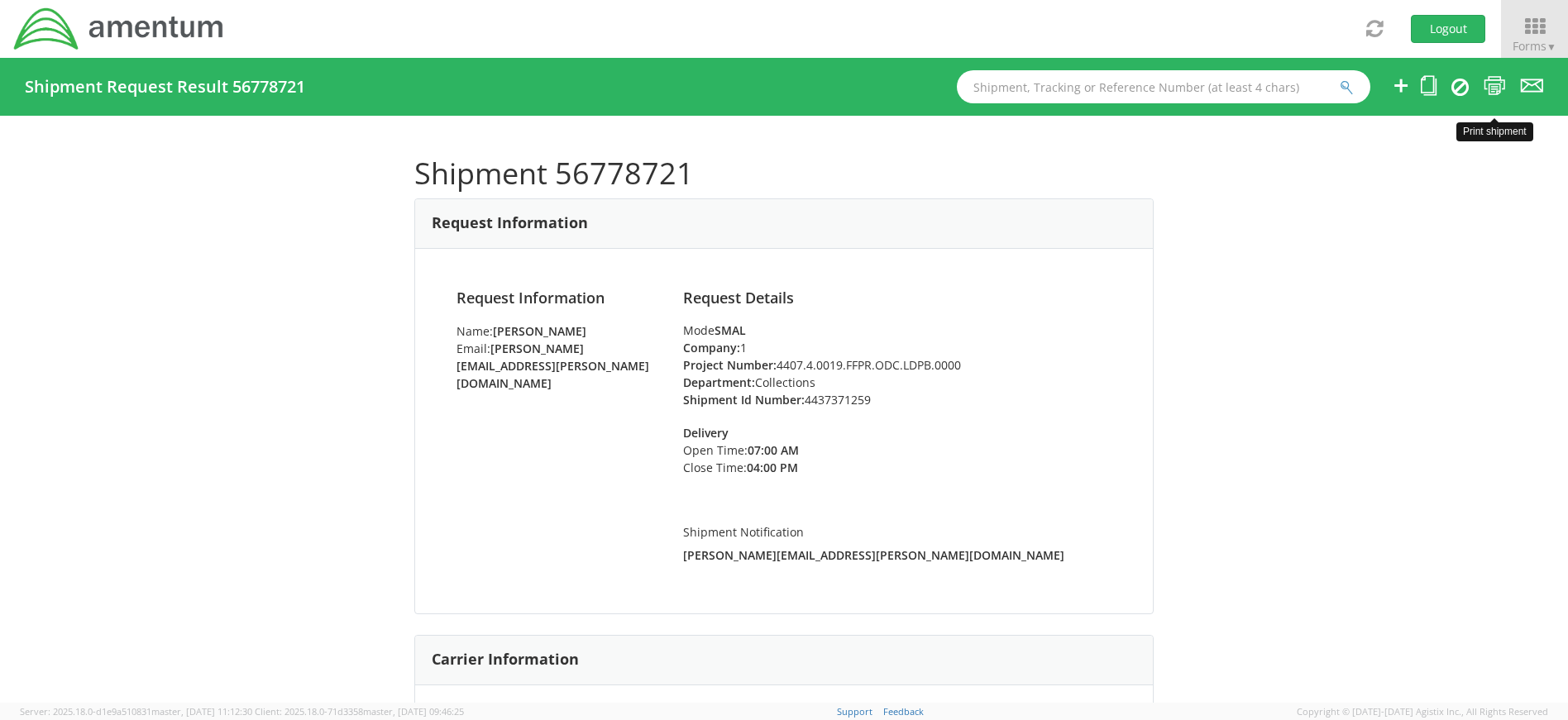
click at [1492, 77] on icon at bounding box center [1494, 86] width 22 height 21
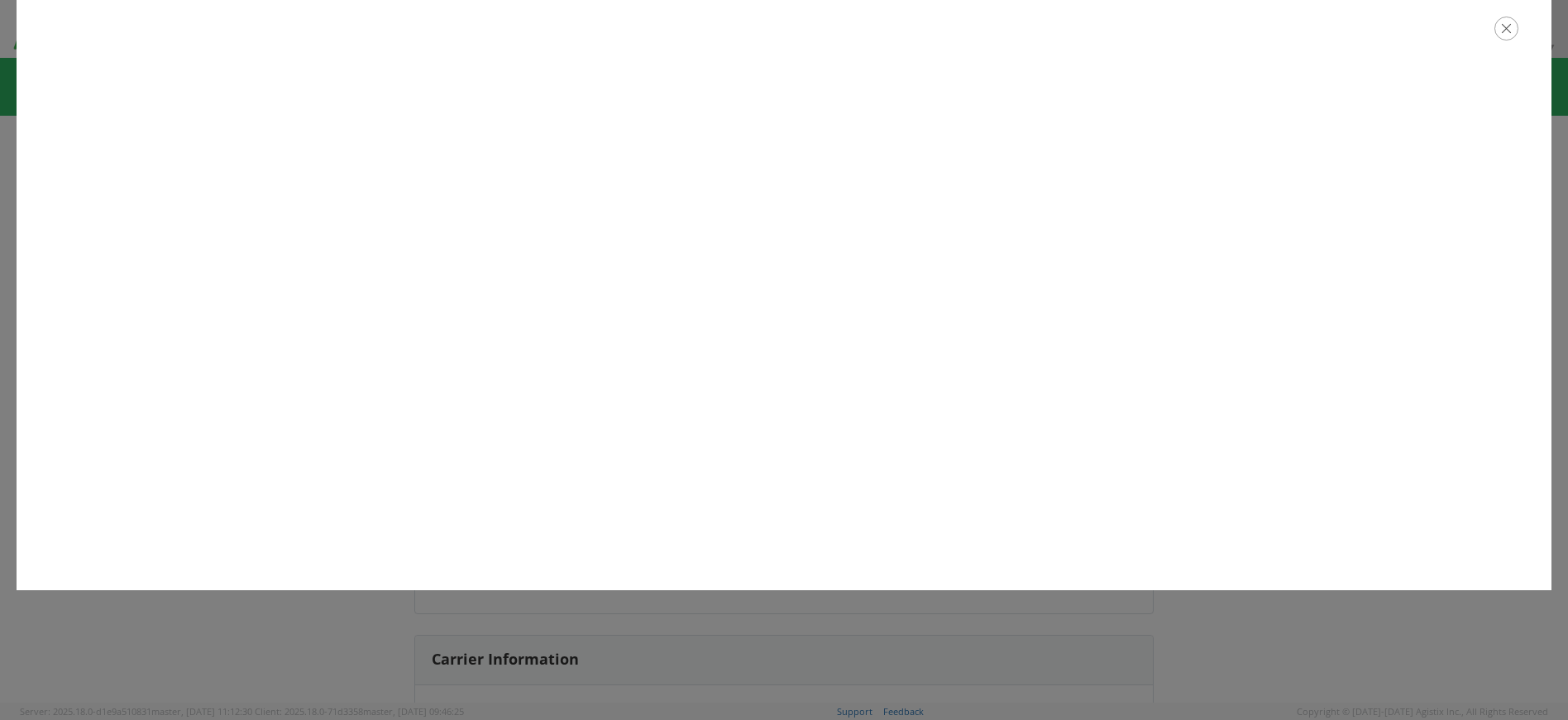
click at [1510, 33] on icon "button" at bounding box center [1506, 28] width 24 height 24
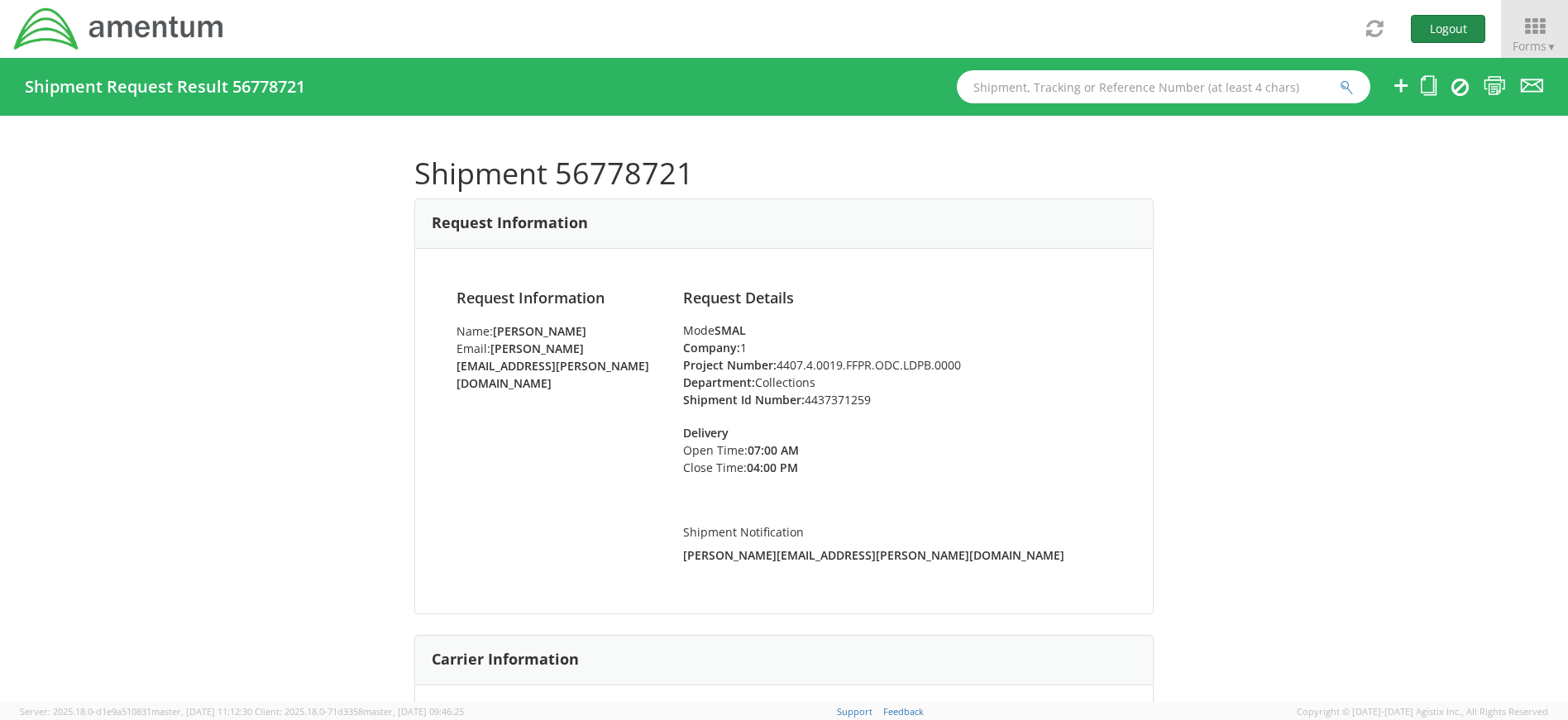
click at [1457, 28] on button "Logout" at bounding box center [1448, 29] width 75 height 28
